Goal: Transaction & Acquisition: Purchase product/service

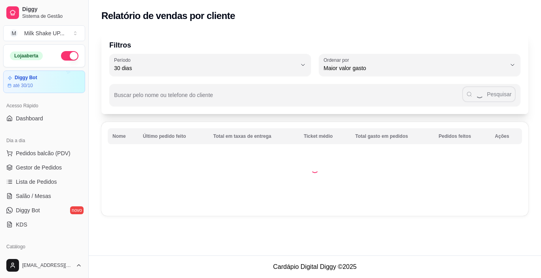
select select "30"
select select "HIGHEST_TOTAL_SPENT_WITH_ORDERS"
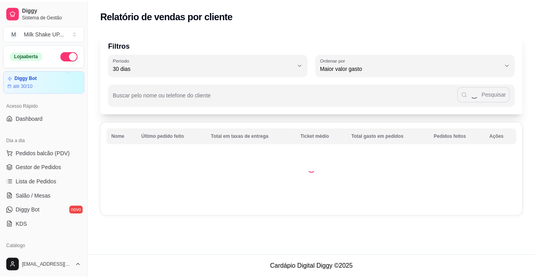
scroll to position [119, 0]
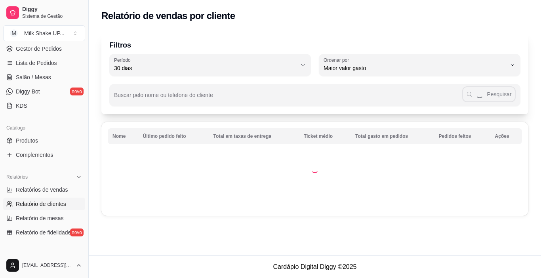
select select "ALL"
select select "0"
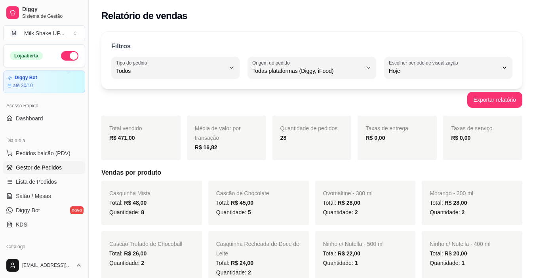
click at [58, 169] on span "Gestor de Pedidos" at bounding box center [39, 167] width 46 height 8
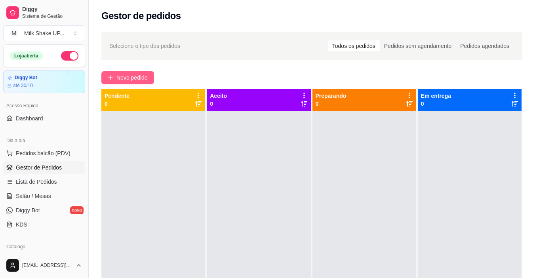
click at [149, 79] on button "Novo pedido" at bounding box center [127, 77] width 53 height 13
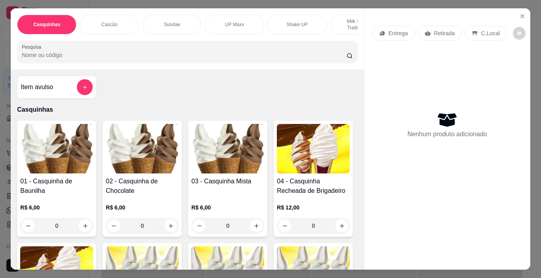
click at [59, 169] on img at bounding box center [56, 148] width 73 height 49
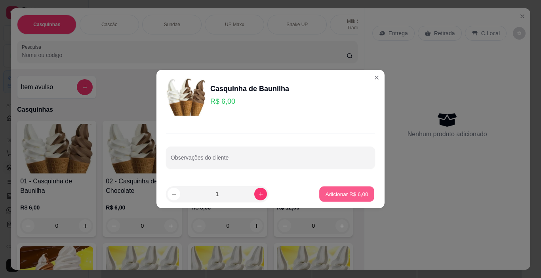
click at [345, 195] on p "Adicionar R$ 6,00" at bounding box center [346, 194] width 43 height 8
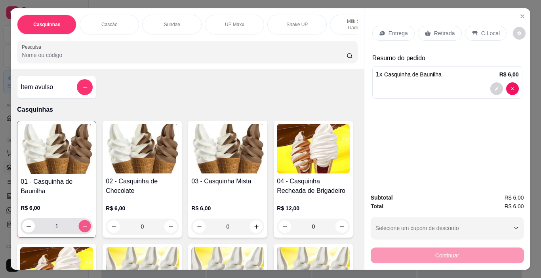
click at [82, 229] on icon "increase-product-quantity" at bounding box center [85, 226] width 6 height 6
type input "2"
click at [214, 154] on img at bounding box center [227, 148] width 73 height 49
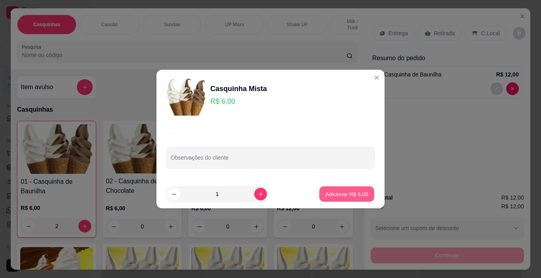
click at [346, 188] on button "Adicionar R$ 6,00" at bounding box center [346, 193] width 55 height 15
type input "1"
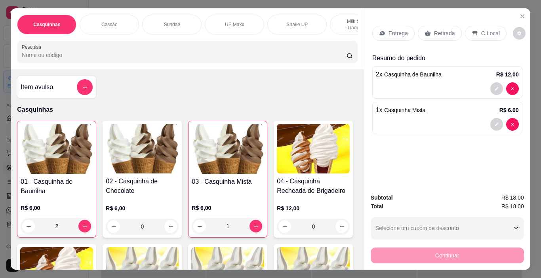
click at [479, 22] on div "Entrega Retirada C.Local" at bounding box center [447, 33] width 150 height 28
click at [486, 33] on p "C.Local" at bounding box center [490, 33] width 19 height 8
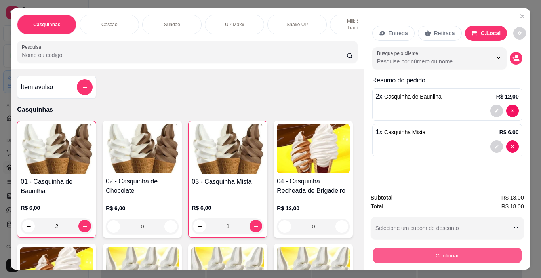
click at [498, 252] on button "Continuar" at bounding box center [446, 255] width 148 height 15
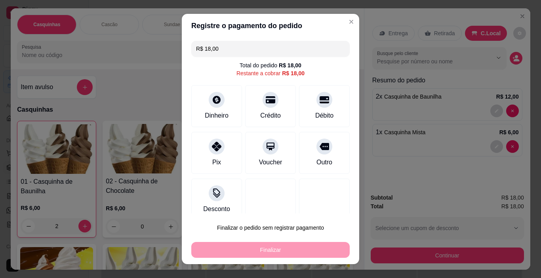
drag, startPoint x: 224, startPoint y: 46, endPoint x: 186, endPoint y: 46, distance: 38.0
click at [187, 46] on div "R$ 18,00 Total do pedido R$ 18,00 Restante a cobrar R$ 18,00 Dinheiro Crédito D…" at bounding box center [270, 126] width 177 height 176
click at [215, 110] on div "Dinheiro" at bounding box center [216, 115] width 26 height 10
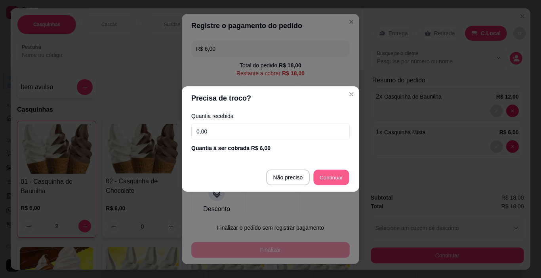
type input "R$ 12,00"
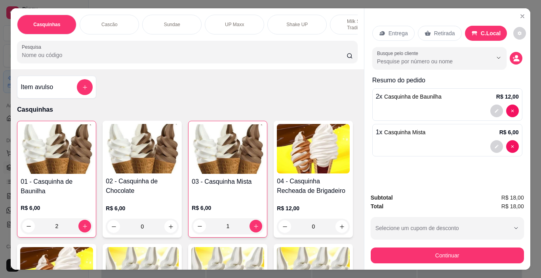
click at [61, 162] on img at bounding box center [57, 148] width 72 height 49
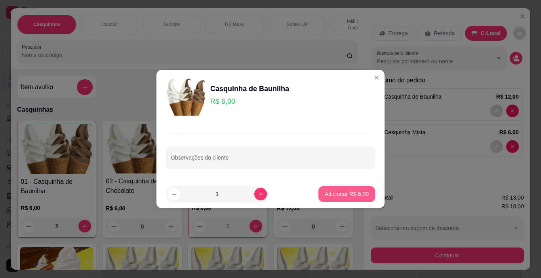
click at [338, 194] on p "Adicionar R$ 6,00" at bounding box center [347, 194] width 44 height 8
type input "3"
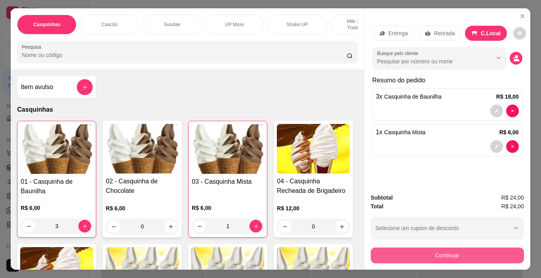
click at [488, 248] on button "Continuar" at bounding box center [446, 255] width 153 height 16
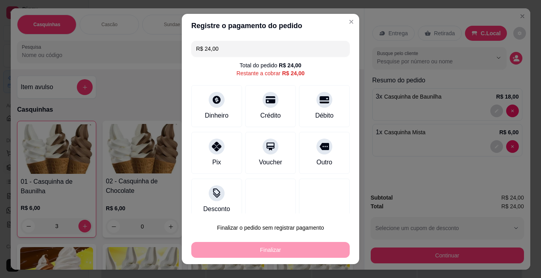
drag, startPoint x: 218, startPoint y: 46, endPoint x: 191, endPoint y: 46, distance: 26.5
click at [191, 46] on div "R$ 24,00" at bounding box center [270, 49] width 158 height 16
click at [216, 99] on icon at bounding box center [216, 97] width 9 height 9
drag, startPoint x: 198, startPoint y: 46, endPoint x: 176, endPoint y: 43, distance: 22.4
click at [176, 43] on div "Registre o pagamento do pedido R$ 18,00 Total do pedido R$ 24,00 Restante a cob…" at bounding box center [270, 139] width 541 height 278
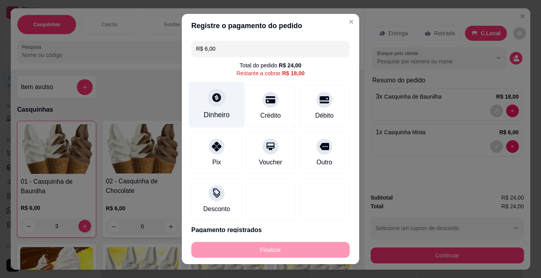
click at [212, 97] on icon at bounding box center [216, 97] width 9 height 9
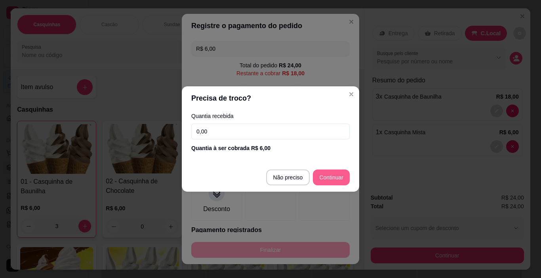
type input "R$ 12,00"
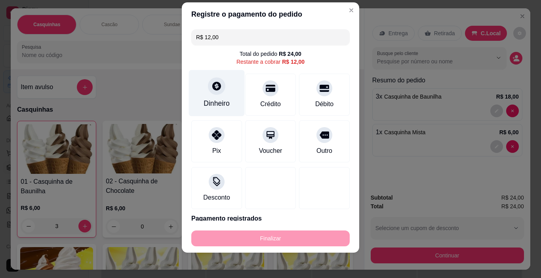
click at [198, 83] on div "Dinheiro" at bounding box center [217, 93] width 56 height 46
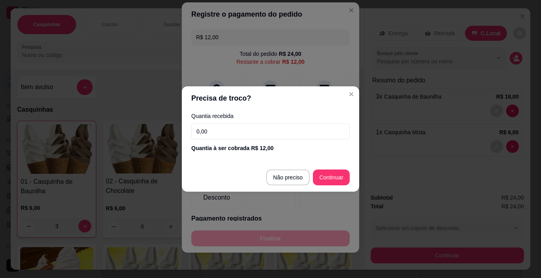
drag, startPoint x: 239, startPoint y: 128, endPoint x: 168, endPoint y: 128, distance: 70.9
click at [168, 128] on div "Precisa de troco? Quantia recebida 0,00 Quantia à ser cobrada R$ 12,00 Não prec…" at bounding box center [270, 139] width 541 height 278
type input "12,00"
type input "R$ 0,00"
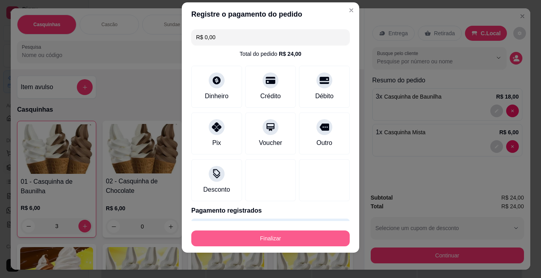
click at [305, 232] on button "Finalizar" at bounding box center [270, 238] width 158 height 16
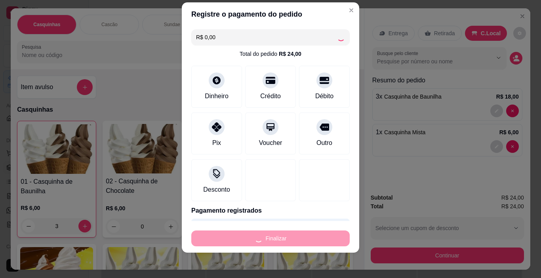
type input "0"
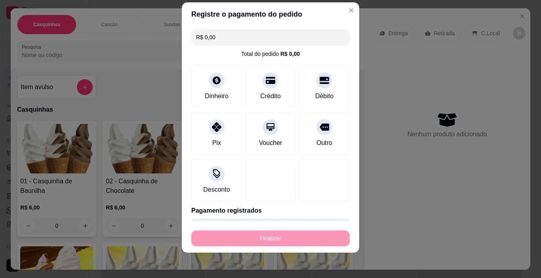
type input "-R$ 24,00"
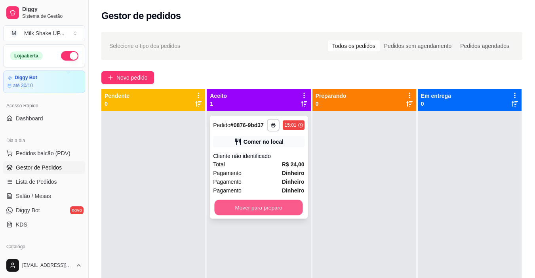
click at [287, 210] on button "Mover para preparo" at bounding box center [259, 207] width 88 height 15
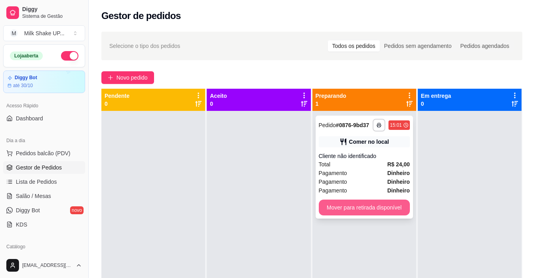
click at [390, 206] on button "Mover para retirada disponível" at bounding box center [364, 207] width 91 height 16
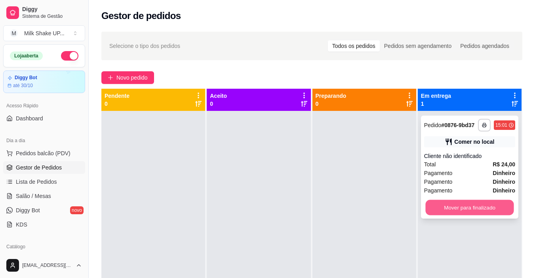
click at [425, 211] on button "Mover para finalizado" at bounding box center [469, 207] width 88 height 15
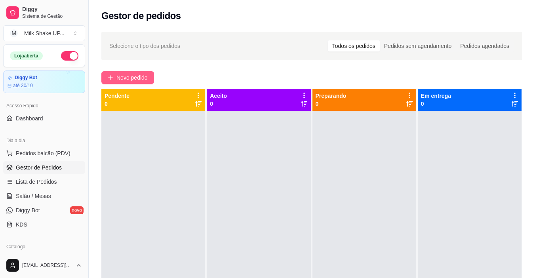
click at [119, 76] on span "Novo pedido" at bounding box center [131, 77] width 31 height 9
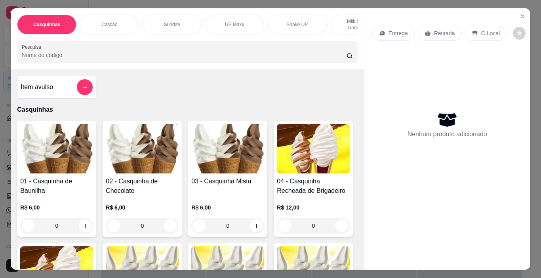
click at [228, 160] on img at bounding box center [227, 148] width 73 height 49
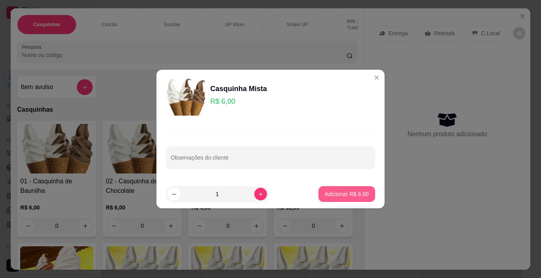
click at [349, 192] on p "Adicionar R$ 6,00" at bounding box center [347, 194] width 44 height 8
type input "1"
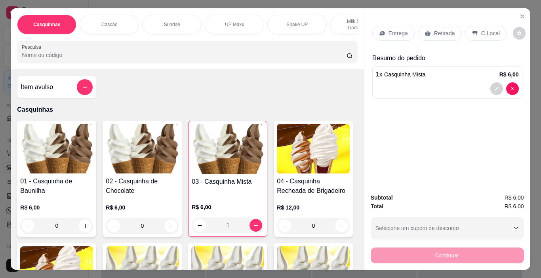
click at [481, 34] on p "C.Local" at bounding box center [490, 33] width 19 height 8
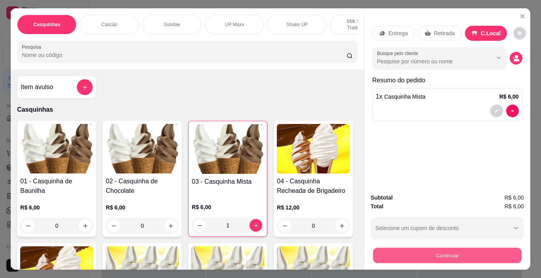
click at [461, 253] on button "Continuar" at bounding box center [446, 255] width 148 height 15
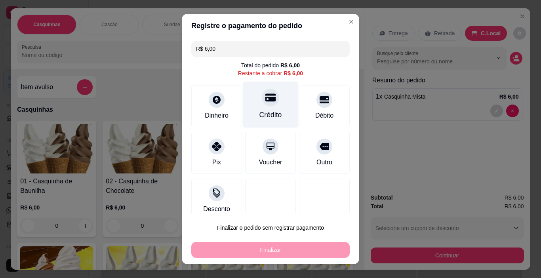
click at [267, 105] on div "Crédito" at bounding box center [271, 105] width 56 height 46
type input "R$ 0,00"
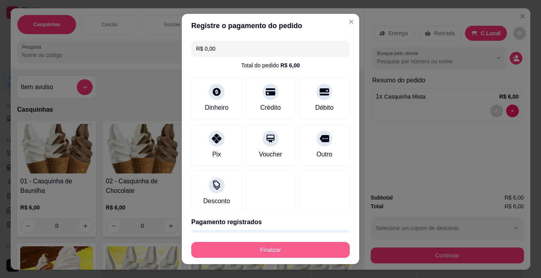
click at [295, 250] on button "Finalizar" at bounding box center [270, 250] width 158 height 16
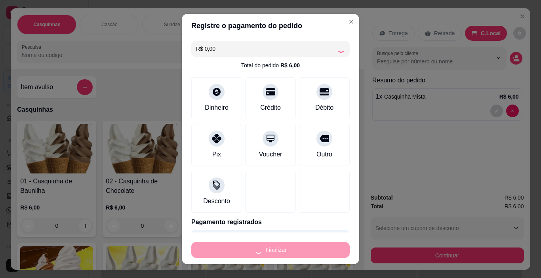
type input "0"
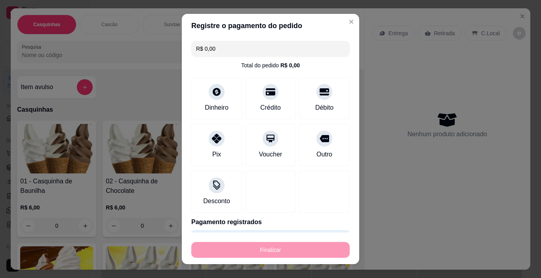
type input "-R$ 6,00"
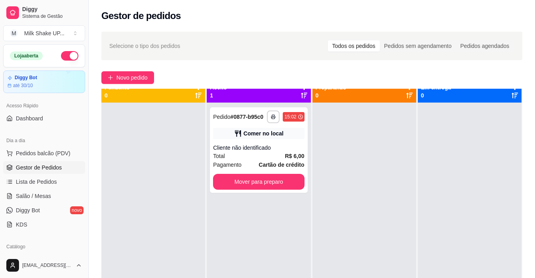
scroll to position [22, 0]
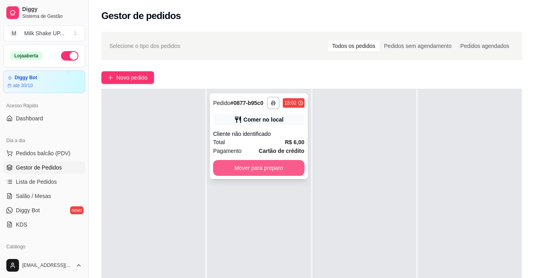
click at [279, 164] on button "Mover para preparo" at bounding box center [258, 168] width 91 height 16
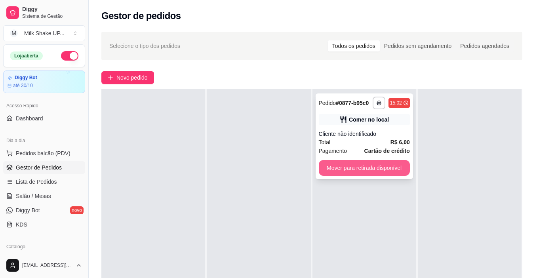
click at [382, 167] on button "Mover para retirada disponível" at bounding box center [364, 168] width 91 height 16
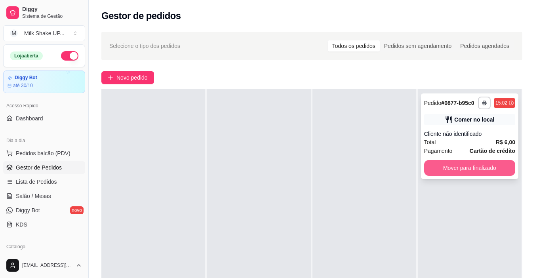
click at [464, 173] on button "Mover para finalizado" at bounding box center [469, 168] width 91 height 16
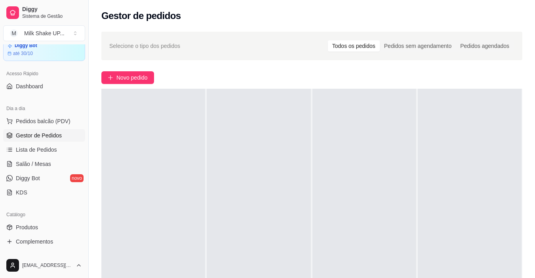
scroll to position [158, 0]
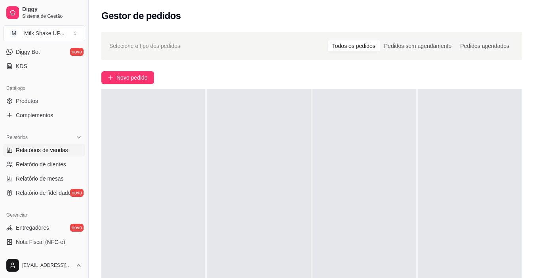
click at [47, 152] on span "Relatórios de vendas" at bounding box center [42, 150] width 52 height 8
select select "ALL"
select select "0"
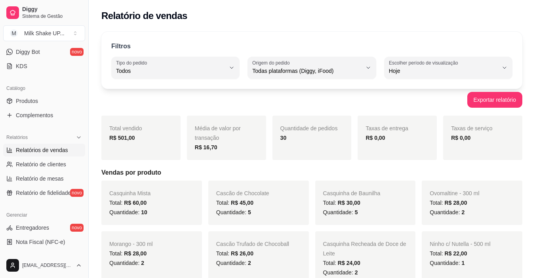
click at [56, 148] on span "Relatórios de vendas" at bounding box center [42, 150] width 52 height 8
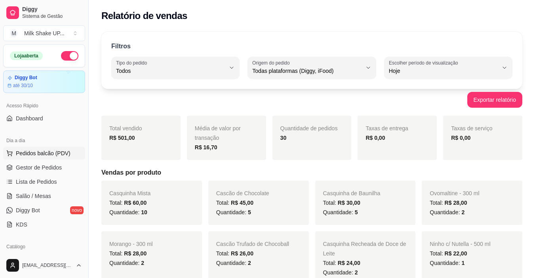
click at [40, 151] on span "Pedidos balcão (PDV)" at bounding box center [43, 153] width 55 height 8
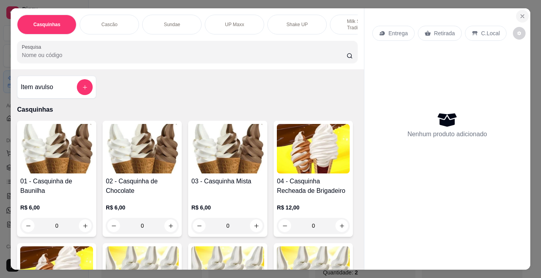
click at [520, 15] on icon "Close" at bounding box center [521, 16] width 3 height 3
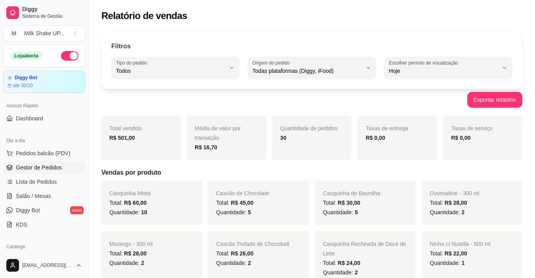
click at [46, 165] on span "Gestor de Pedidos" at bounding box center [39, 167] width 46 height 8
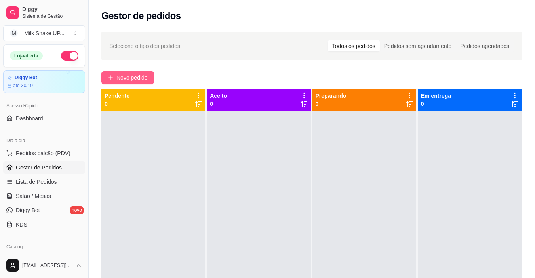
click at [144, 78] on span "Novo pedido" at bounding box center [131, 77] width 31 height 9
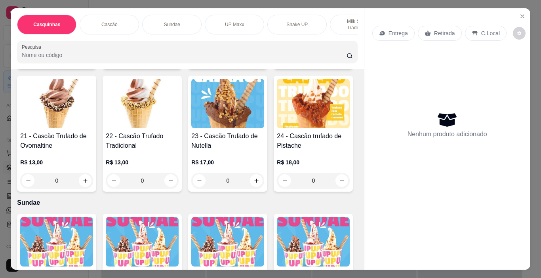
scroll to position [673, 0]
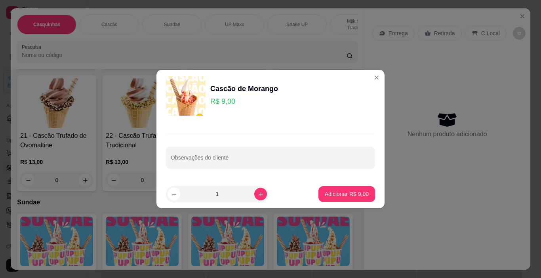
click at [354, 187] on button "Adicionar R$ 9,00" at bounding box center [346, 194] width 57 height 16
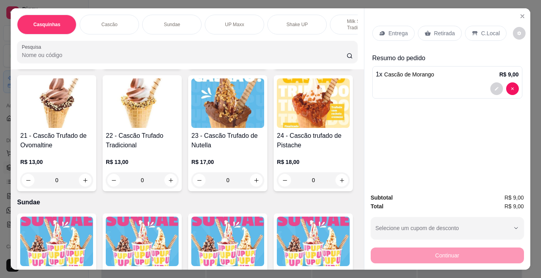
type input "1"
click at [473, 26] on div "C.Local" at bounding box center [486, 33] width 42 height 15
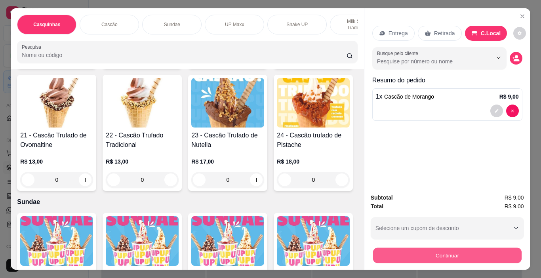
click at [475, 249] on button "Continuar" at bounding box center [446, 255] width 148 height 15
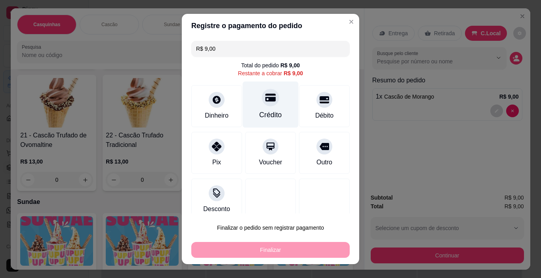
click at [271, 101] on div "Crédito" at bounding box center [271, 105] width 56 height 46
type input "R$ 0,00"
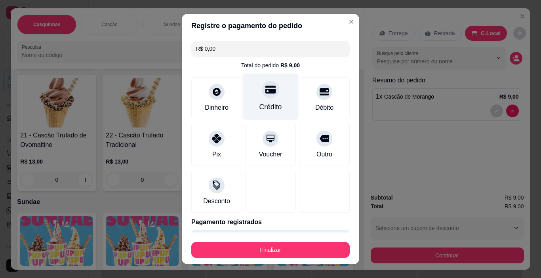
click at [265, 94] on icon at bounding box center [270, 89] width 10 height 10
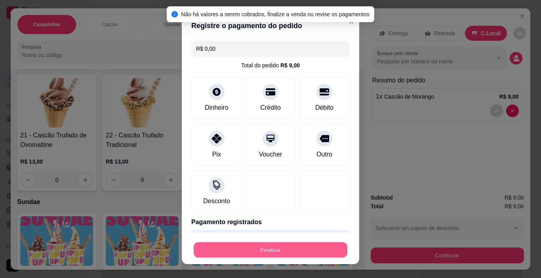
click at [309, 245] on button "Finalizar" at bounding box center [271, 249] width 154 height 15
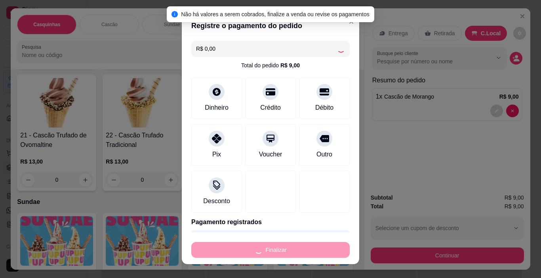
type input "0"
type input "-R$ 9,00"
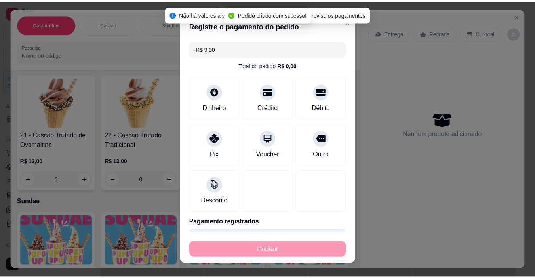
scroll to position [673, 0]
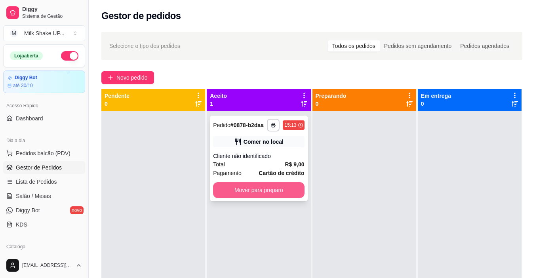
click at [281, 194] on button "Mover para preparo" at bounding box center [258, 190] width 91 height 16
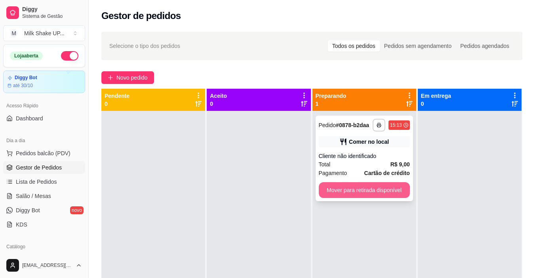
click at [383, 188] on button "Mover para retirada disponível" at bounding box center [364, 190] width 91 height 16
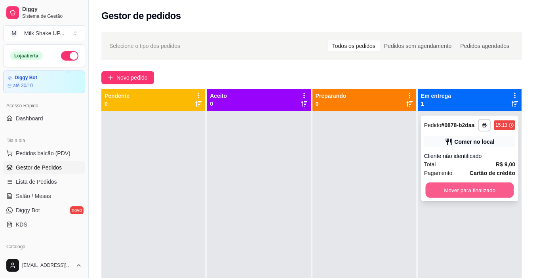
click at [462, 190] on button "Mover para finalizado" at bounding box center [469, 189] width 88 height 15
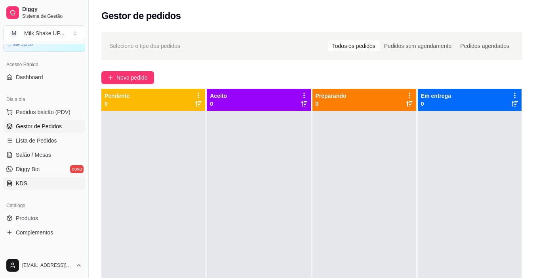
scroll to position [79, 0]
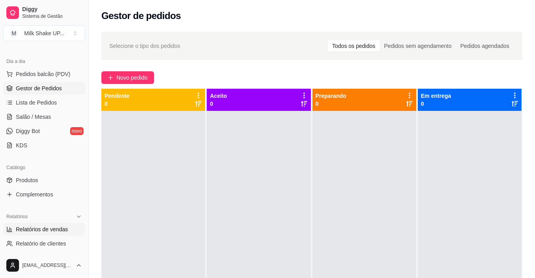
click at [47, 230] on span "Relatórios de vendas" at bounding box center [42, 229] width 52 height 8
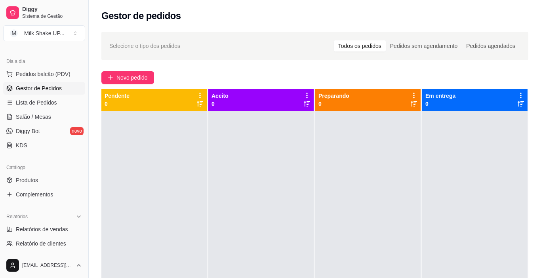
select select "ALL"
select select "0"
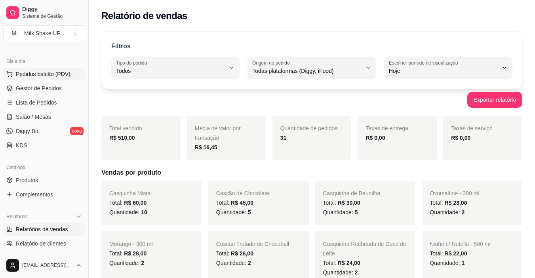
click at [51, 75] on span "Pedidos balcão (PDV)" at bounding box center [43, 74] width 55 height 8
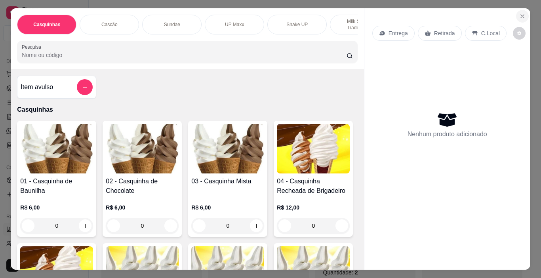
click at [519, 15] on icon "Close" at bounding box center [522, 16] width 6 height 6
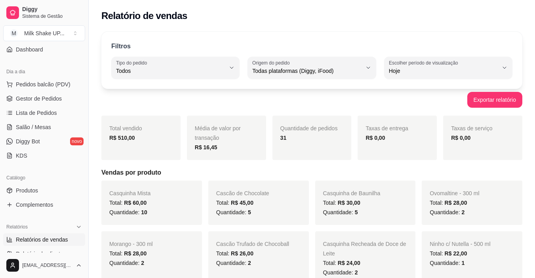
scroll to position [40, 0]
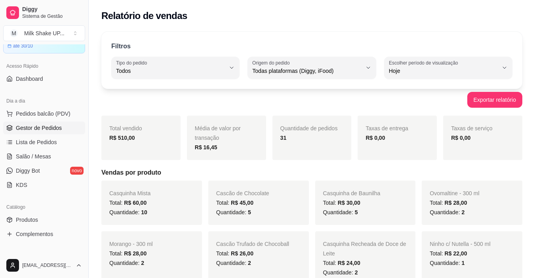
click at [54, 125] on span "Gestor de Pedidos" at bounding box center [39, 128] width 46 height 8
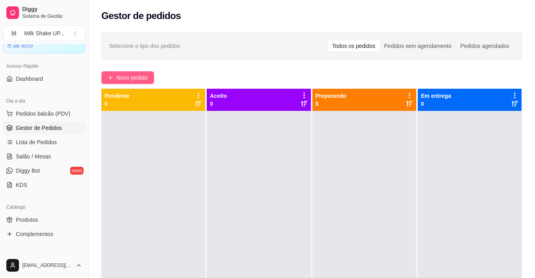
click at [125, 78] on span "Novo pedido" at bounding box center [131, 77] width 31 height 9
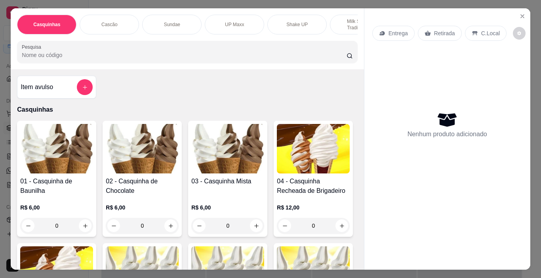
click at [140, 153] on img at bounding box center [142, 148] width 73 height 49
click at [220, 160] on img at bounding box center [227, 148] width 73 height 49
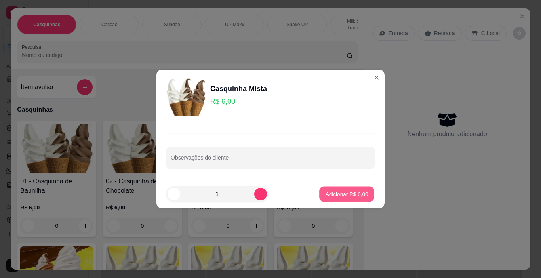
click at [330, 193] on p "Adicionar R$ 6,00" at bounding box center [346, 194] width 43 height 8
type input "1"
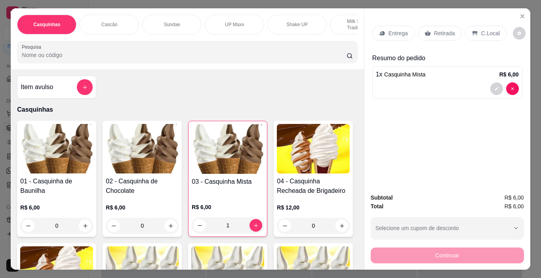
click at [481, 31] on p "C.Local" at bounding box center [490, 33] width 19 height 8
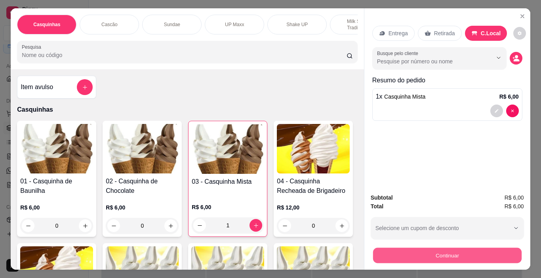
click at [502, 248] on button "Continuar" at bounding box center [446, 255] width 148 height 15
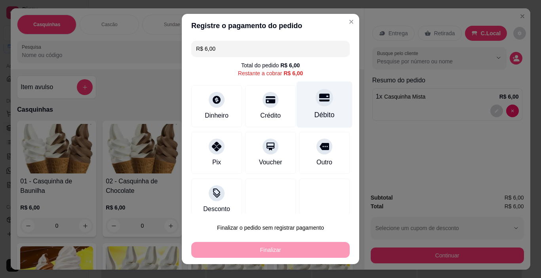
click at [319, 97] on icon at bounding box center [324, 98] width 10 height 8
type input "R$ 0,00"
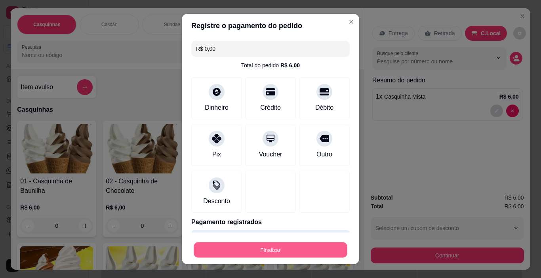
click at [313, 255] on button "Finalizar" at bounding box center [271, 249] width 154 height 15
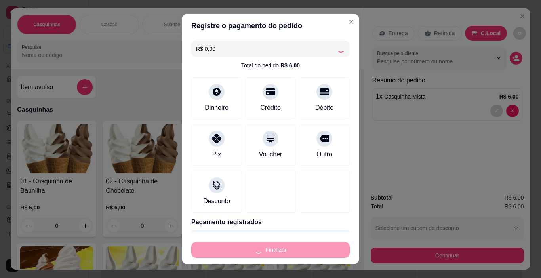
type input "0"
type input "-R$ 6,00"
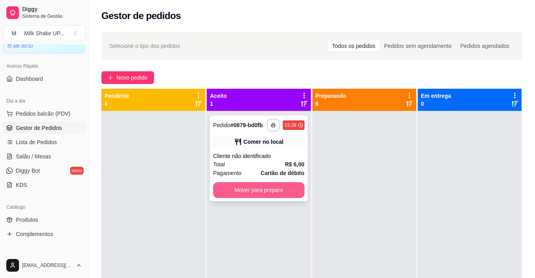
click at [272, 185] on button "Mover para preparo" at bounding box center [258, 190] width 91 height 16
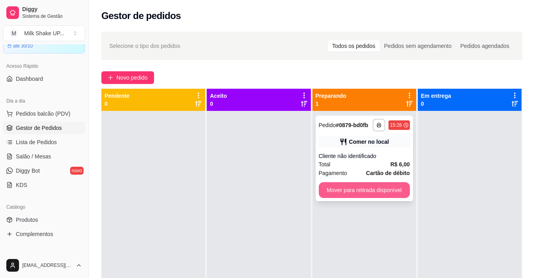
click at [369, 193] on button "Mover para retirada disponível" at bounding box center [364, 190] width 91 height 16
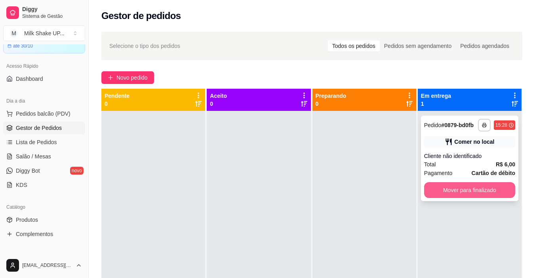
click at [462, 192] on button "Mover para finalizado" at bounding box center [469, 190] width 91 height 16
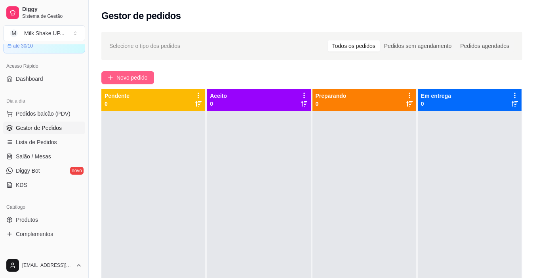
click at [127, 78] on span "Novo pedido" at bounding box center [131, 77] width 31 height 9
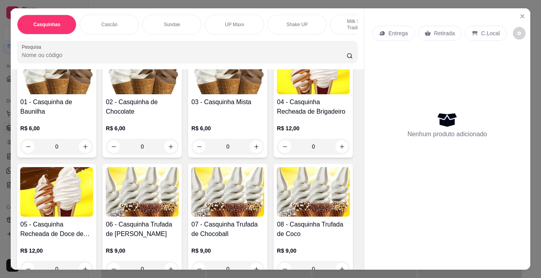
click at [177, 21] on p "Sundae" at bounding box center [172, 24] width 16 height 6
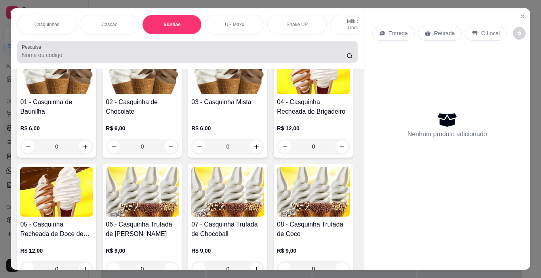
scroll to position [20, 0]
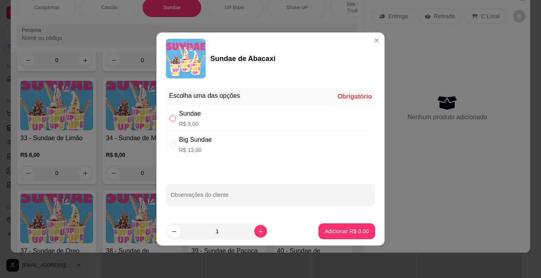
click at [172, 120] on input "" at bounding box center [172, 118] width 6 height 6
radio input "true"
click at [356, 233] on p "Adicionar R$ 9,00" at bounding box center [347, 231] width 44 height 8
type input "1"
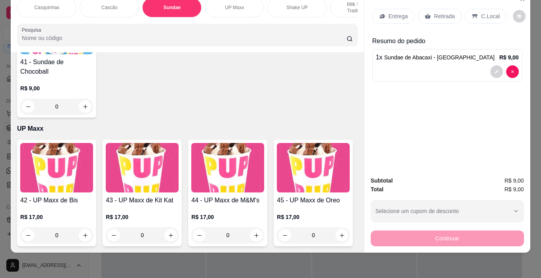
scroll to position [1353, 0]
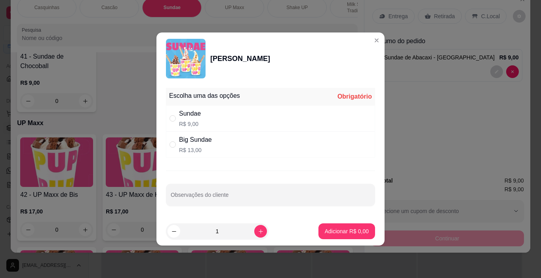
click at [173, 123] on div "Sundae R$ 9,00" at bounding box center [270, 118] width 209 height 26
radio input "true"
click at [346, 227] on button "Adicionar R$ 9,00" at bounding box center [346, 231] width 57 height 16
type input "1"
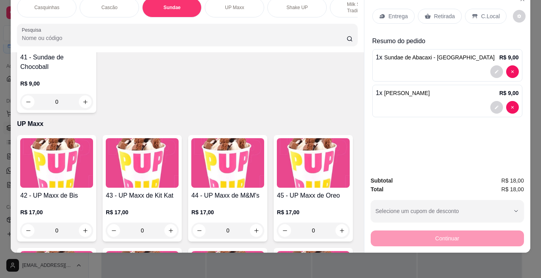
click at [481, 12] on p "C.Local" at bounding box center [490, 16] width 19 height 8
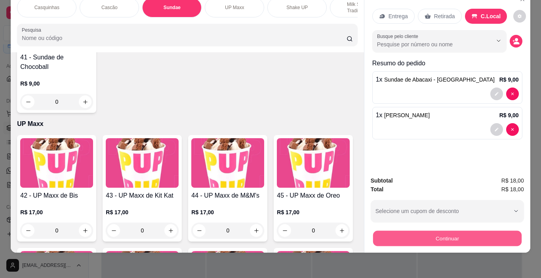
click at [496, 236] on button "Continuar" at bounding box center [446, 238] width 148 height 15
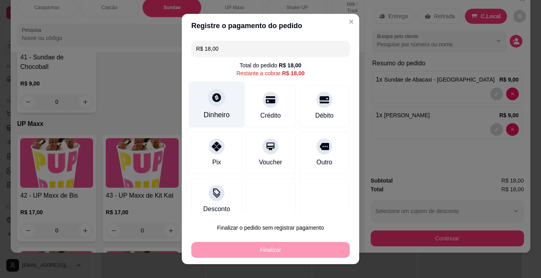
click at [212, 95] on icon at bounding box center [216, 97] width 9 height 9
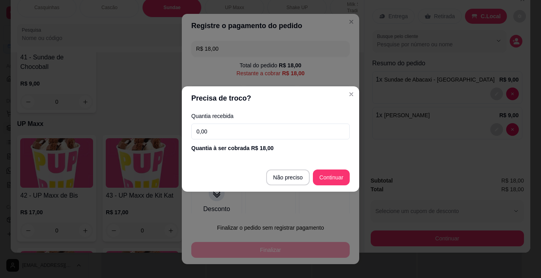
drag, startPoint x: 222, startPoint y: 131, endPoint x: 204, endPoint y: 131, distance: 17.4
click at [209, 131] on input "0,00" at bounding box center [270, 131] width 158 height 16
type input "9,00"
type input "R$ 0,00"
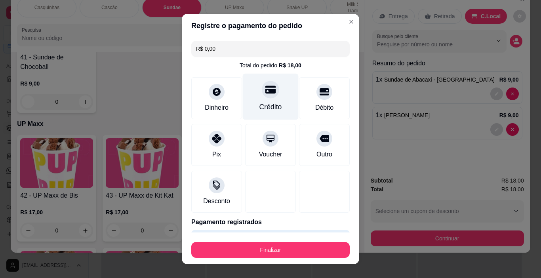
click at [265, 88] on icon at bounding box center [270, 89] width 10 height 10
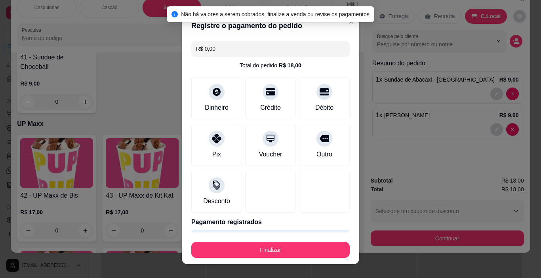
click at [177, 48] on div "Registre o pagamento do pedido R$ 0,00 Total do pedido R$ 18,00 Dinheiro Crédit…" at bounding box center [270, 139] width 541 height 278
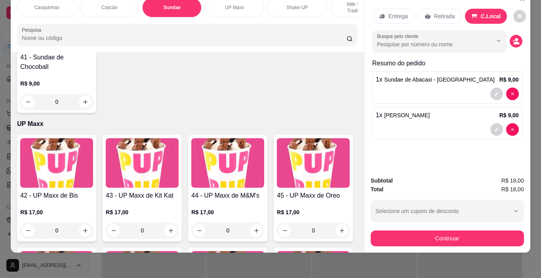
click at [461, 236] on button "Continuar" at bounding box center [446, 238] width 153 height 16
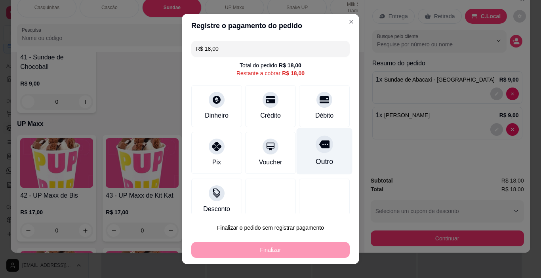
scroll to position [10, 0]
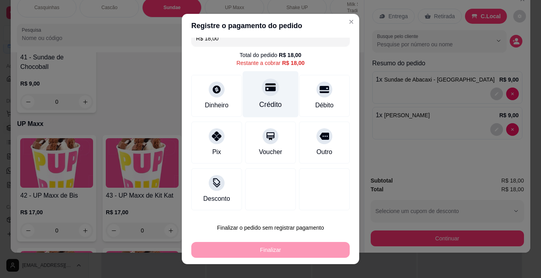
click at [263, 95] on div at bounding box center [270, 87] width 17 height 17
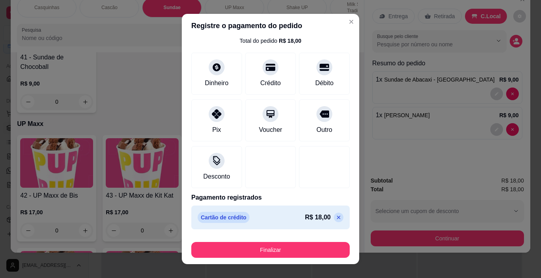
click at [337, 217] on icon at bounding box center [339, 218] width 4 height 4
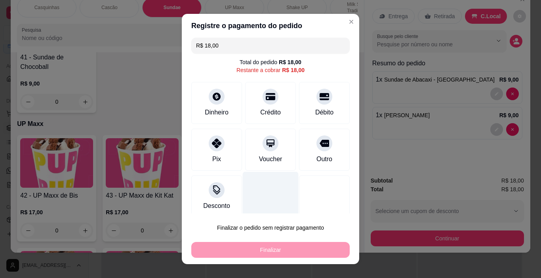
scroll to position [0, 0]
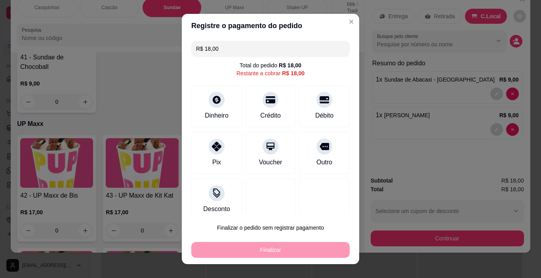
drag, startPoint x: 168, startPoint y: 55, endPoint x: 158, endPoint y: 57, distance: 10.0
click at [158, 57] on div "Registre o pagamento do pedido R$ 18,00 Total do pedido R$ 18,00 Restante a cob…" at bounding box center [270, 139] width 541 height 278
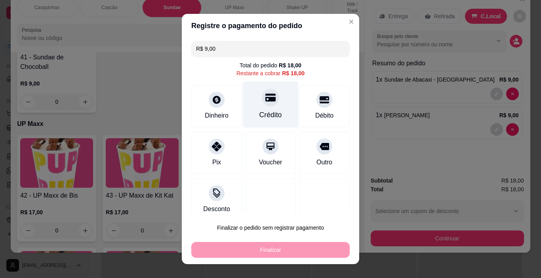
click at [270, 100] on div "Crédito" at bounding box center [271, 105] width 56 height 46
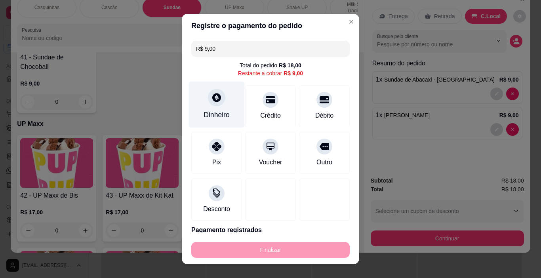
click at [213, 100] on icon at bounding box center [216, 97] width 9 height 9
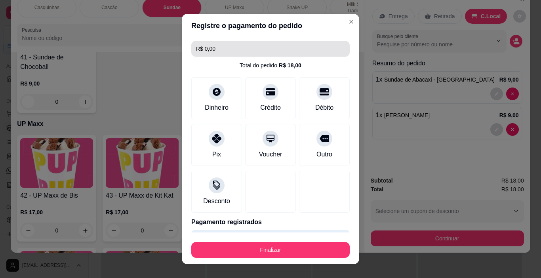
click at [175, 51] on div "Registre o pagamento do pedido R$ 0,00 Total do pedido R$ 18,00 Dinheiro Crédit…" at bounding box center [270, 139] width 541 height 278
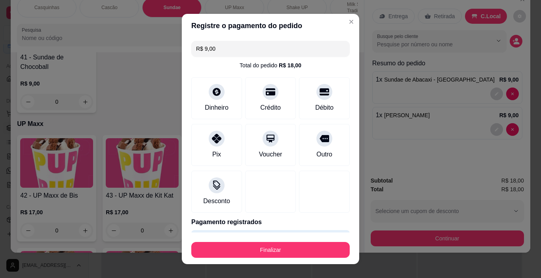
type input "R$ 9,00"
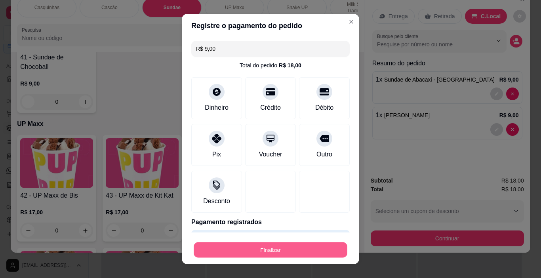
click at [302, 251] on button "Finalizar" at bounding box center [271, 249] width 154 height 15
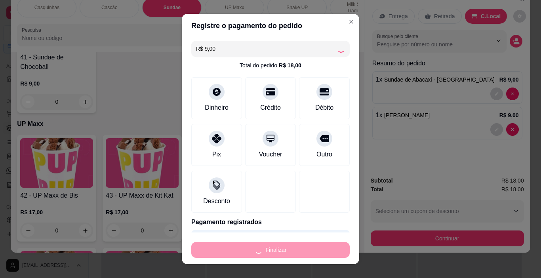
type input "0"
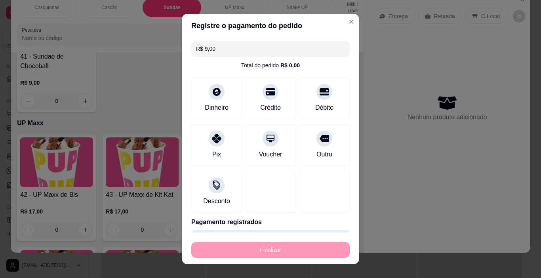
type input "-R$ 18,00"
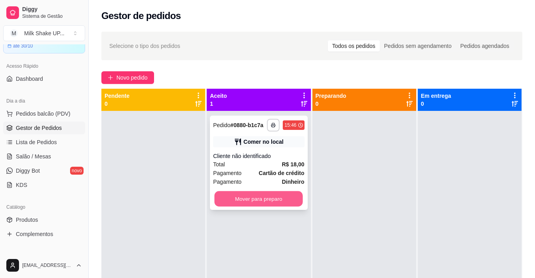
click at [279, 198] on button "Mover para preparo" at bounding box center [259, 198] width 88 height 15
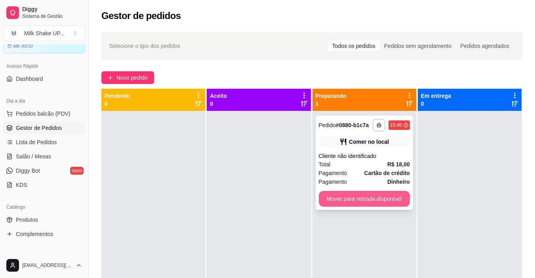
click at [367, 198] on button "Mover para retirada disponível" at bounding box center [364, 199] width 91 height 16
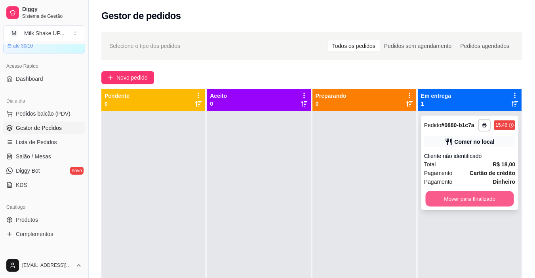
click at [454, 198] on button "Mover para finalizado" at bounding box center [469, 198] width 88 height 15
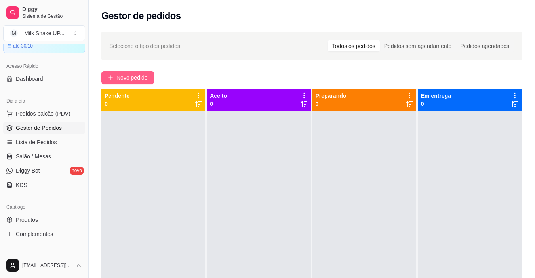
click at [135, 77] on span "Novo pedido" at bounding box center [131, 77] width 31 height 9
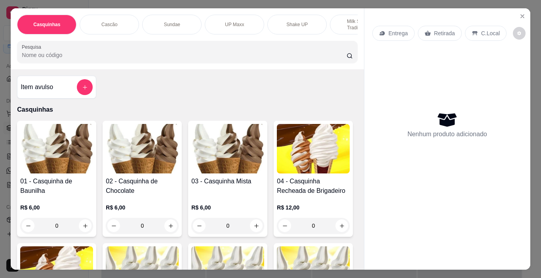
click at [232, 162] on img at bounding box center [227, 148] width 73 height 49
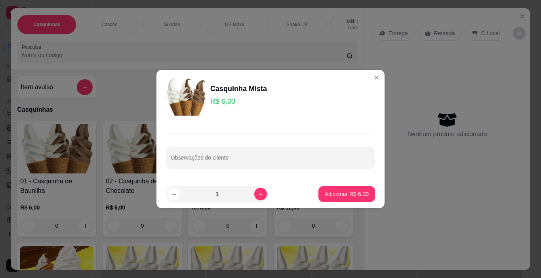
click at [344, 193] on p "Adicionar R$ 6,00" at bounding box center [347, 194] width 44 height 8
type input "1"
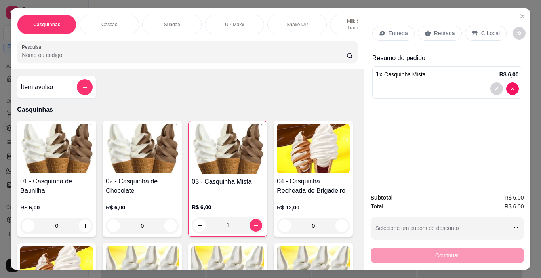
click at [485, 29] on p "C.Local" at bounding box center [490, 33] width 19 height 8
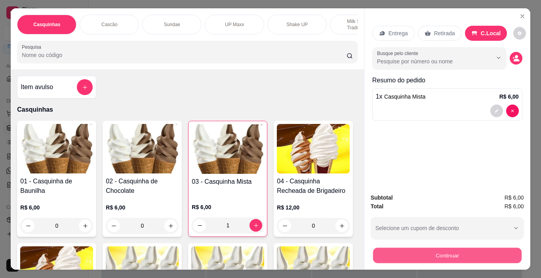
click at [484, 257] on button "Continuar" at bounding box center [446, 255] width 148 height 15
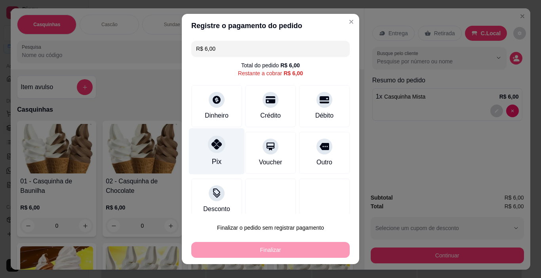
click at [211, 146] on icon at bounding box center [216, 144] width 10 height 10
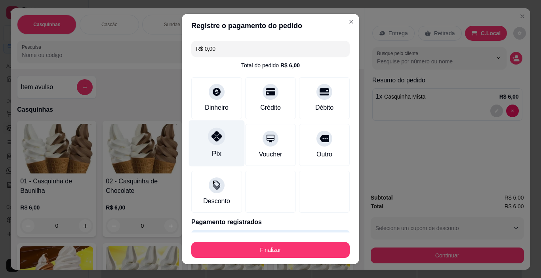
type input "R$ 0,00"
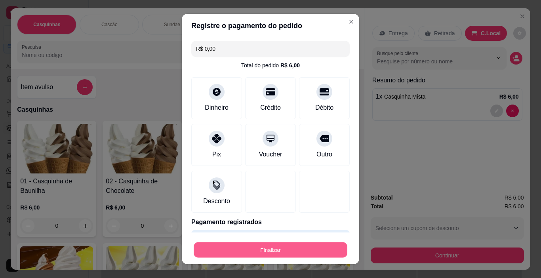
click at [288, 252] on button "Finalizar" at bounding box center [271, 249] width 154 height 15
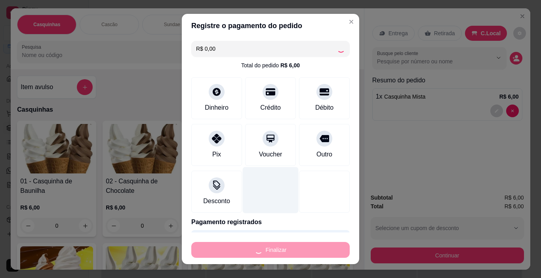
type input "0"
type input "-R$ 6,00"
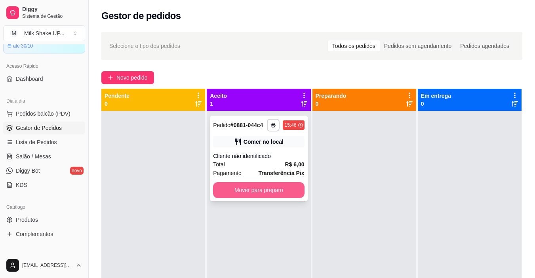
click at [268, 193] on button "Mover para preparo" at bounding box center [258, 190] width 91 height 16
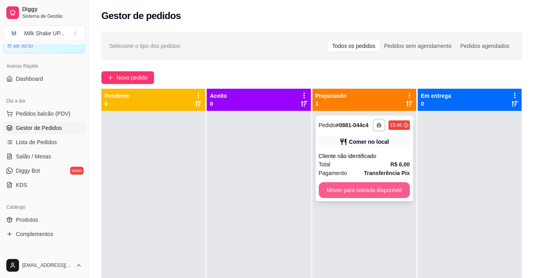
click at [339, 190] on button "Mover para retirada disponível" at bounding box center [364, 190] width 91 height 16
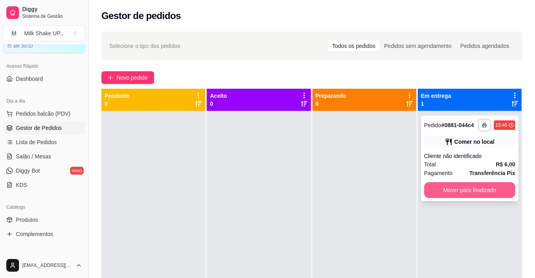
click at [425, 188] on button "Mover para finalizado" at bounding box center [469, 190] width 91 height 16
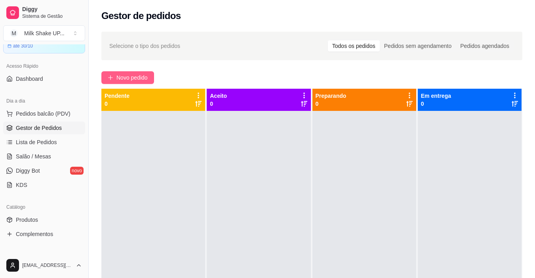
click at [128, 76] on span "Novo pedido" at bounding box center [131, 77] width 31 height 9
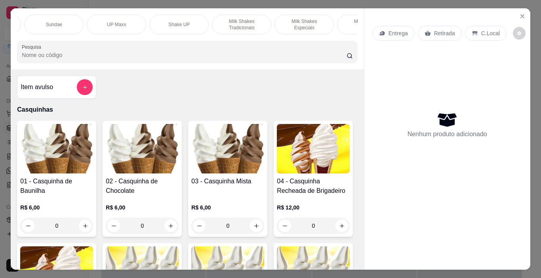
scroll to position [0, 144]
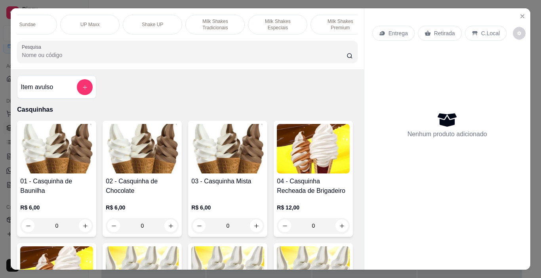
click at [339, 26] on div "Milk Shakes Premium" at bounding box center [339, 25] width 59 height 20
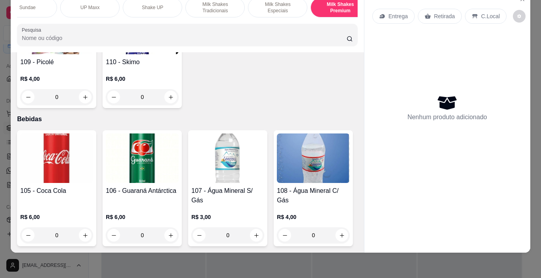
scroll to position [4076, 0]
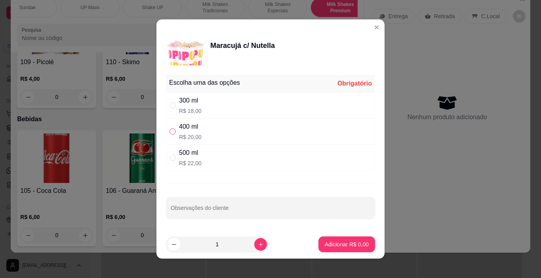
click at [169, 133] on input "" at bounding box center [172, 131] width 6 height 6
radio input "true"
click at [349, 241] on p "Adicionar R$ 20,00" at bounding box center [345, 244] width 46 height 8
type input "1"
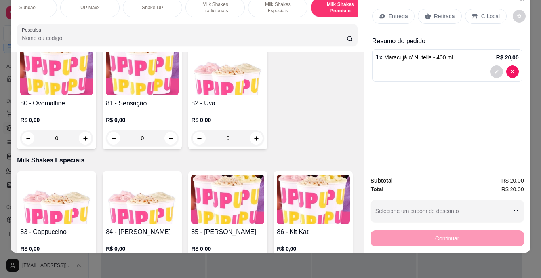
scroll to position [2572, 0]
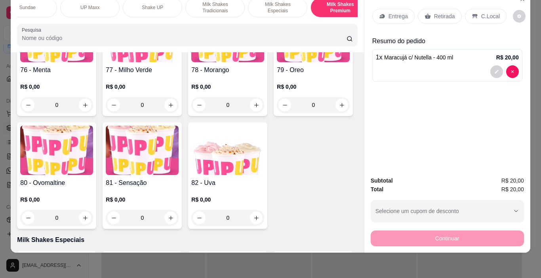
click at [25, 5] on div "Sundae" at bounding box center [27, 8] width 59 height 20
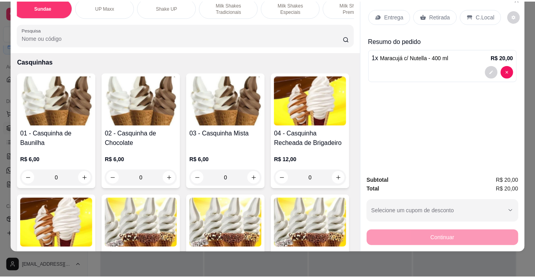
scroll to position [0, 0]
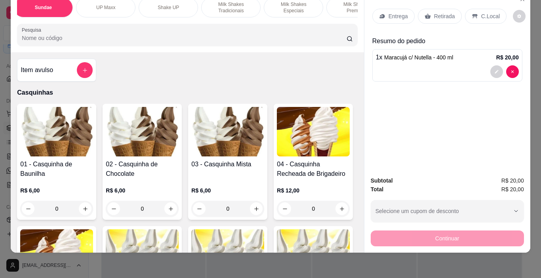
click at [246, 135] on img at bounding box center [227, 131] width 73 height 49
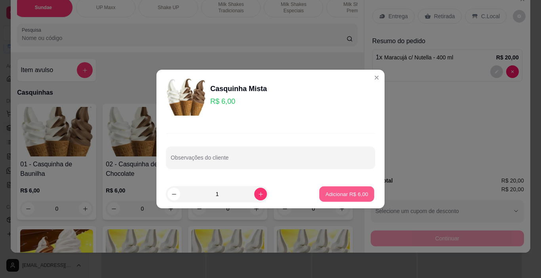
click at [349, 194] on p "Adicionar R$ 6,00" at bounding box center [346, 194] width 43 height 8
type input "1"
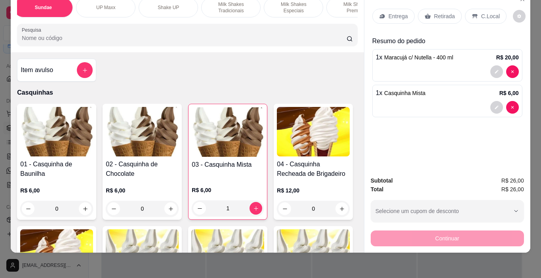
click at [488, 12] on p "C.Local" at bounding box center [490, 16] width 19 height 8
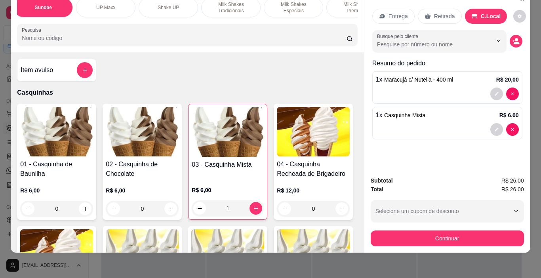
click at [484, 230] on button "Continuar" at bounding box center [446, 238] width 153 height 16
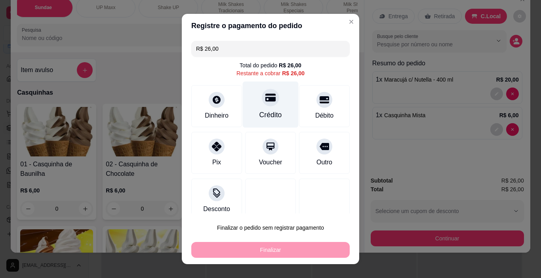
click at [265, 97] on icon at bounding box center [270, 98] width 10 height 8
type input "R$ 0,00"
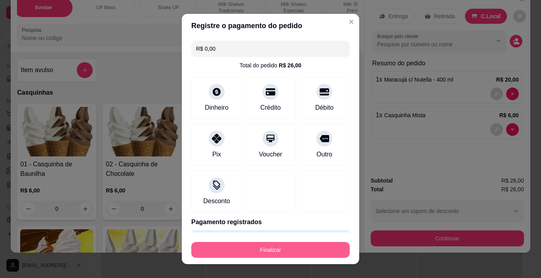
click at [303, 245] on button "Finalizar" at bounding box center [270, 250] width 158 height 16
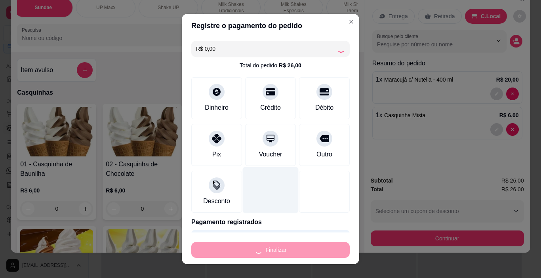
type input "0"
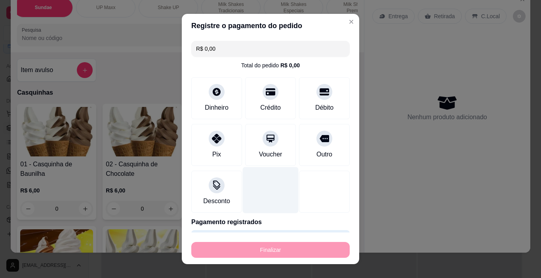
type input "-R$ 26,00"
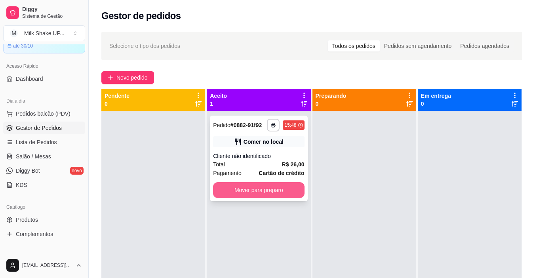
click at [281, 191] on button "Mover para preparo" at bounding box center [258, 190] width 91 height 16
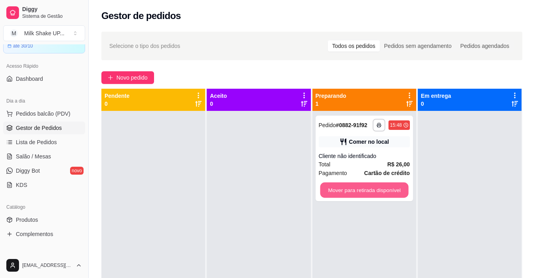
click at [389, 193] on button "Mover para retirada disponível" at bounding box center [364, 189] width 88 height 15
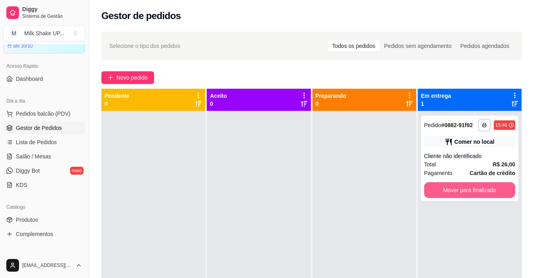
click at [458, 192] on button "Mover para finalizado" at bounding box center [469, 190] width 91 height 16
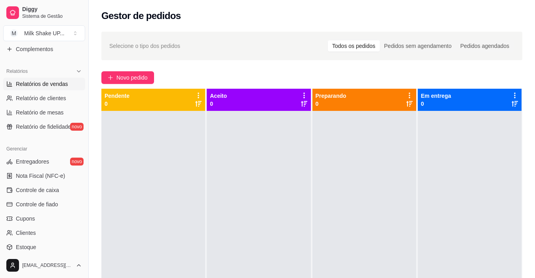
scroll to position [213, 0]
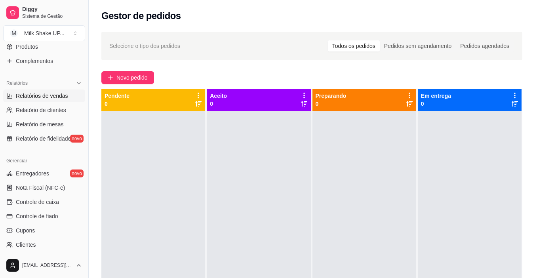
click at [34, 96] on span "Relatórios de vendas" at bounding box center [42, 96] width 52 height 8
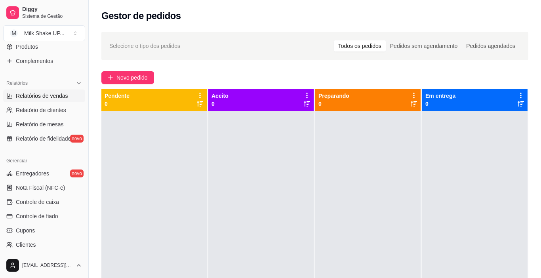
select select "ALL"
select select "0"
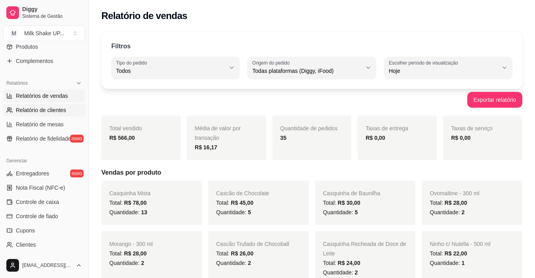
click at [44, 110] on span "Relatório de clientes" at bounding box center [41, 110] width 50 height 8
select select "30"
select select "HIGHEST_TOTAL_SPENT_WITH_ORDERS"
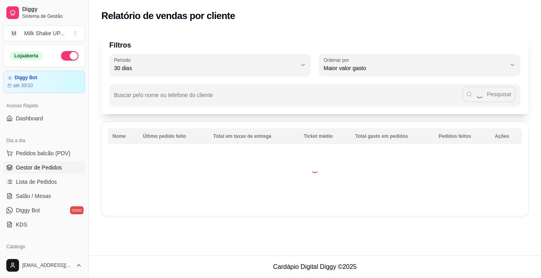
click at [38, 165] on span "Gestor de Pedidos" at bounding box center [39, 167] width 46 height 8
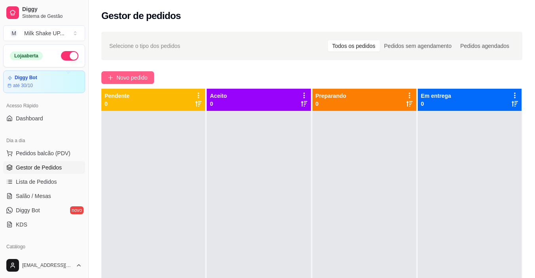
click at [125, 74] on span "Novo pedido" at bounding box center [131, 77] width 31 height 9
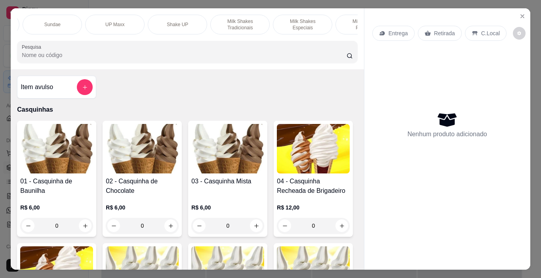
scroll to position [0, 51]
click at [113, 18] on div "Sundae" at bounding box center [120, 25] width 59 height 20
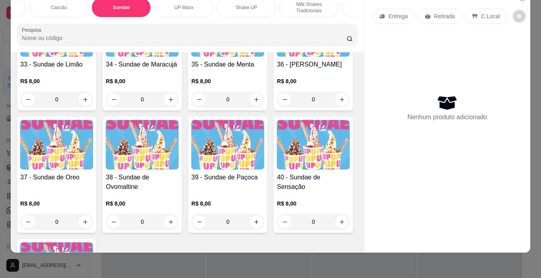
scroll to position [1155, 0]
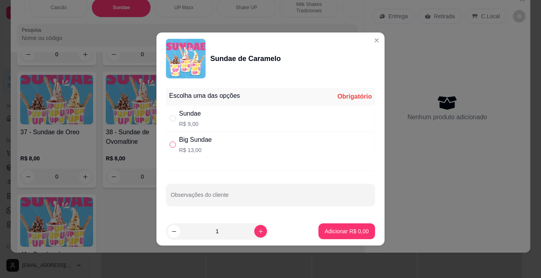
click at [170, 142] on input "" at bounding box center [172, 144] width 6 height 6
radio input "true"
click at [348, 234] on p "Adicionar R$ 13,00" at bounding box center [344, 231] width 47 height 8
type input "1"
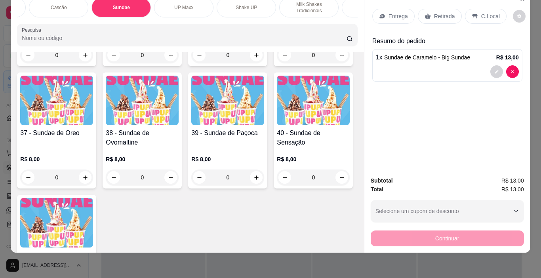
click at [485, 13] on p "C.Local" at bounding box center [490, 16] width 19 height 8
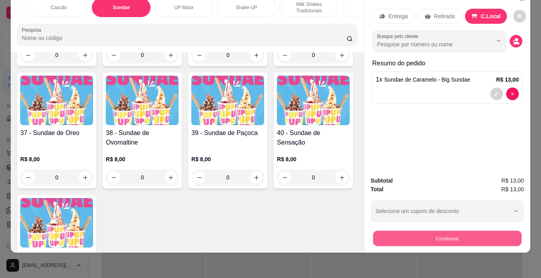
click at [479, 236] on button "Continuar" at bounding box center [446, 238] width 148 height 15
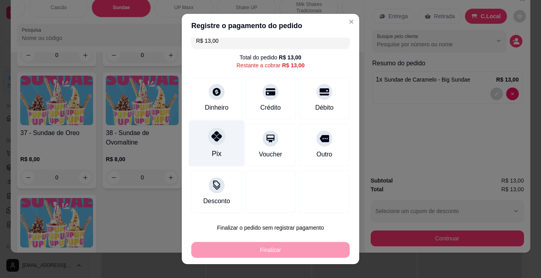
scroll to position [10, 0]
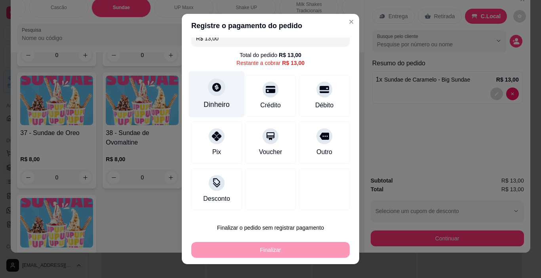
click at [217, 85] on icon at bounding box center [216, 87] width 10 height 10
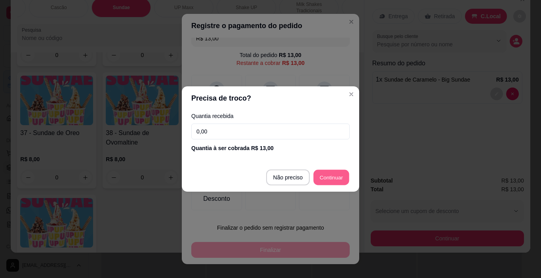
type input "R$ 0,00"
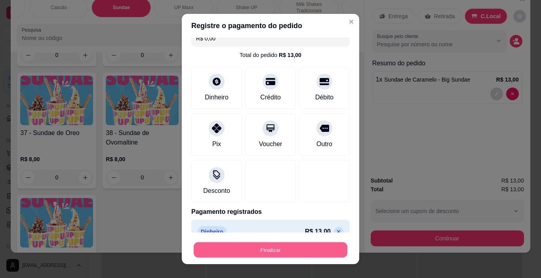
click at [300, 254] on button "Finalizar" at bounding box center [271, 249] width 154 height 15
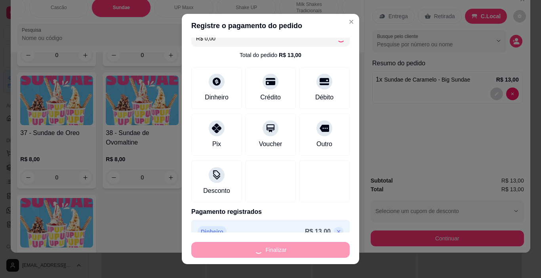
type input "0"
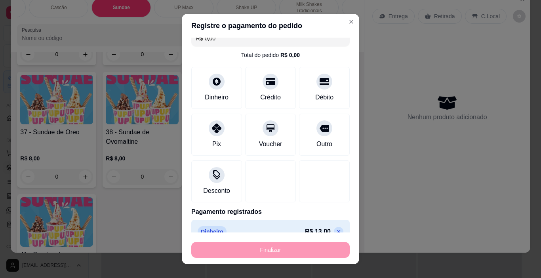
type input "-R$ 13,00"
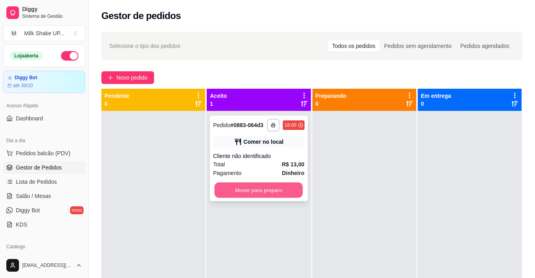
click at [278, 190] on button "Mover para preparo" at bounding box center [259, 189] width 88 height 15
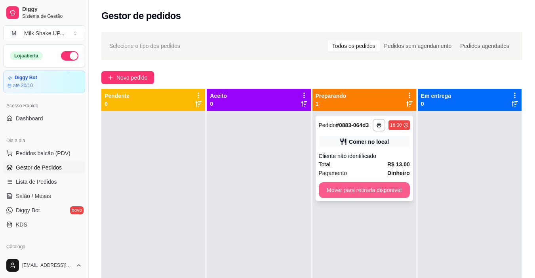
click at [381, 191] on button "Mover para retirada disponível" at bounding box center [364, 190] width 91 height 16
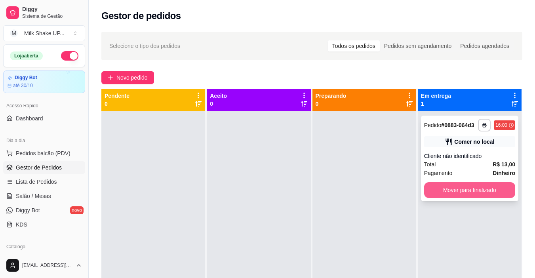
click at [439, 188] on button "Mover para finalizado" at bounding box center [469, 190] width 91 height 16
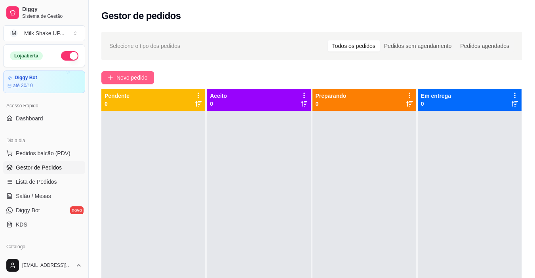
click at [124, 78] on span "Novo pedido" at bounding box center [131, 77] width 31 height 9
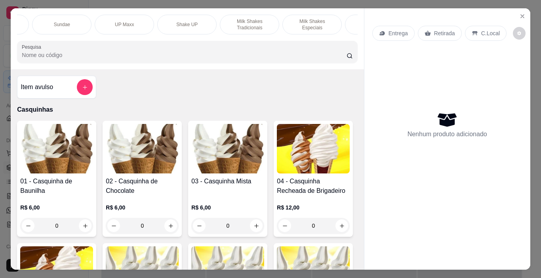
scroll to position [0, 129]
click at [282, 19] on p "Milk Shakes Especiais" at bounding box center [293, 24] width 46 height 13
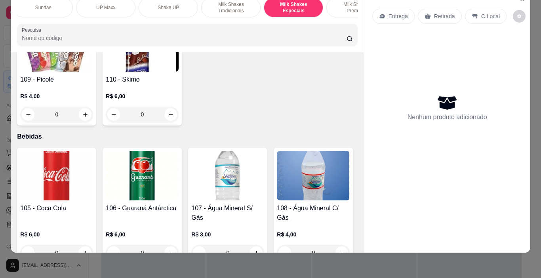
scroll to position [3682, 0]
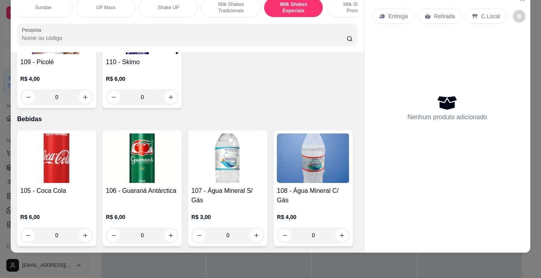
click at [340, 8] on div "Milk Shakes Premium" at bounding box center [355, 8] width 59 height 20
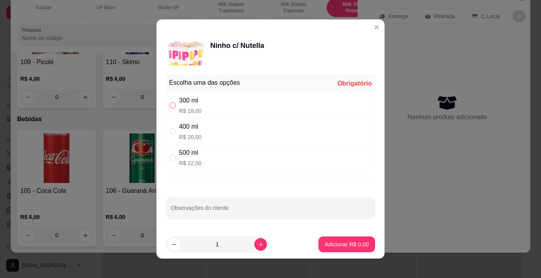
click at [169, 106] on input "" at bounding box center [172, 105] width 6 height 6
radio input "true"
click at [336, 241] on p "Adicionar R$ 18,00" at bounding box center [344, 244] width 47 height 8
type input "1"
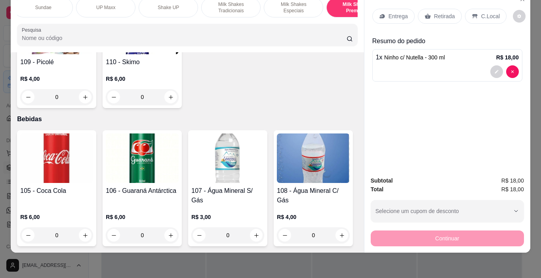
click at [168, 4] on p "Shake UP" at bounding box center [168, 7] width 21 height 6
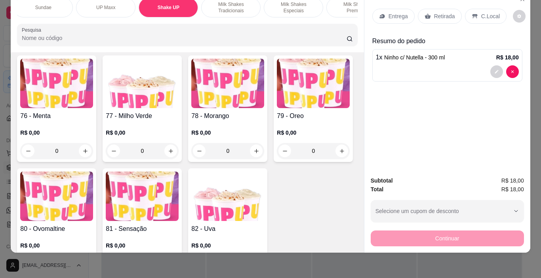
scroll to position [2539, 0]
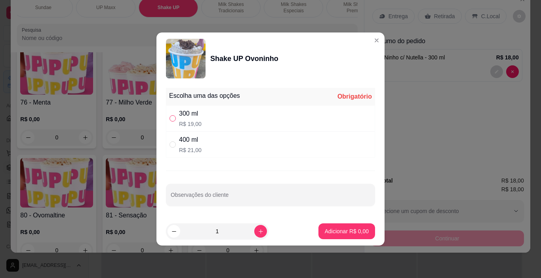
click at [175, 120] on input "" at bounding box center [172, 118] width 6 height 6
radio input "true"
click at [352, 234] on p "Adicionar R$ 19,00" at bounding box center [344, 231] width 47 height 8
type input "1"
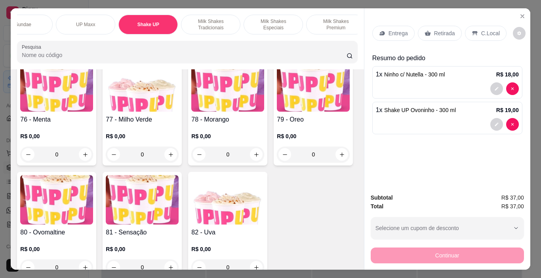
scroll to position [0, 123]
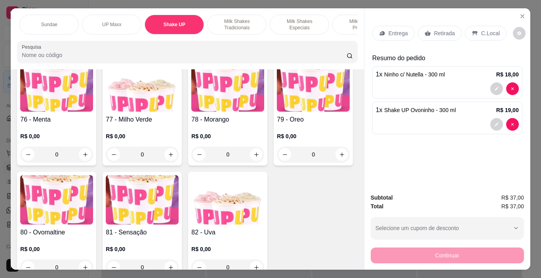
click at [52, 28] on div "Sundae" at bounding box center [48, 25] width 59 height 20
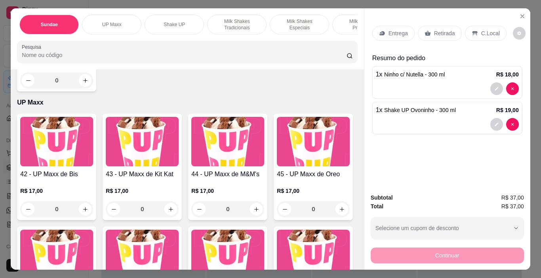
scroll to position [1392, 0]
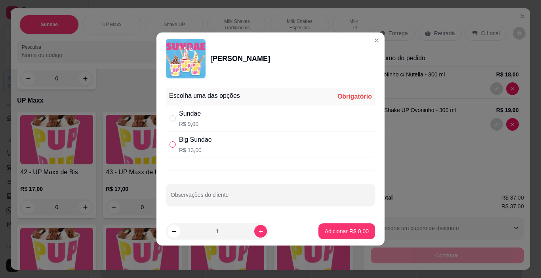
click at [175, 144] on input "" at bounding box center [172, 144] width 6 height 6
radio input "true"
click at [345, 229] on p "Adicionar R$ 13,00" at bounding box center [344, 231] width 47 height 8
type input "1"
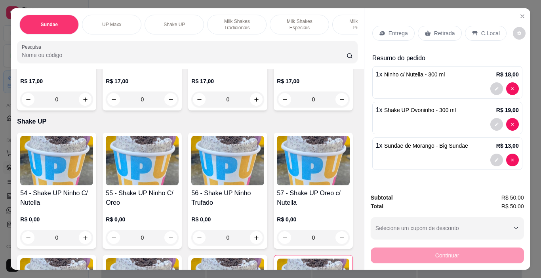
scroll to position [1749, 0]
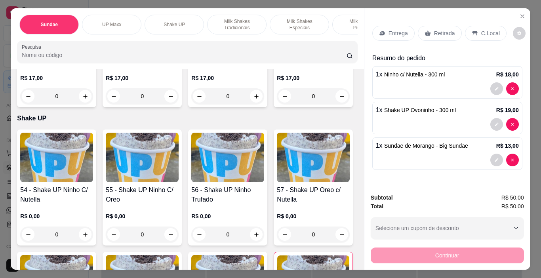
click at [481, 29] on p "C.Local" at bounding box center [490, 33] width 19 height 8
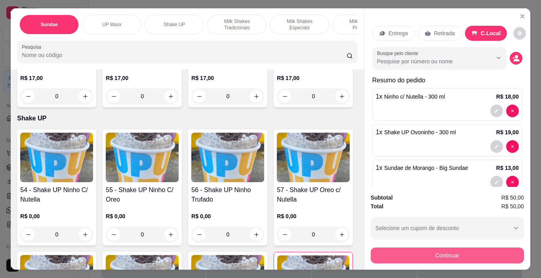
click at [486, 253] on button "Continuar" at bounding box center [446, 255] width 153 height 16
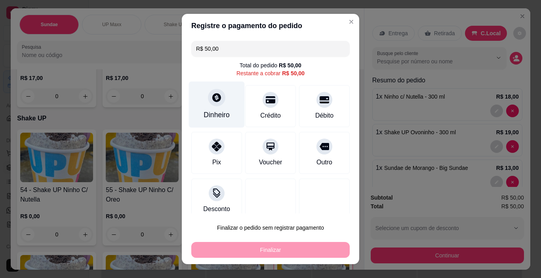
click at [219, 100] on div at bounding box center [216, 97] width 17 height 17
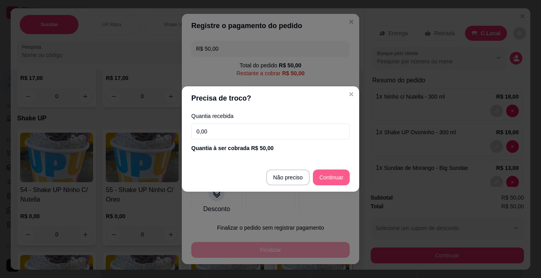
type input "R$ 0,00"
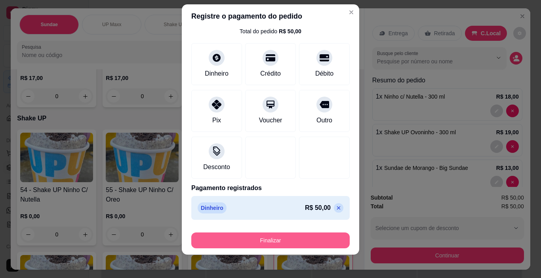
scroll to position [11, 0]
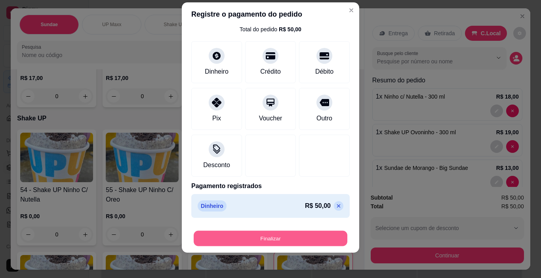
click at [309, 242] on button "Finalizar" at bounding box center [271, 238] width 154 height 15
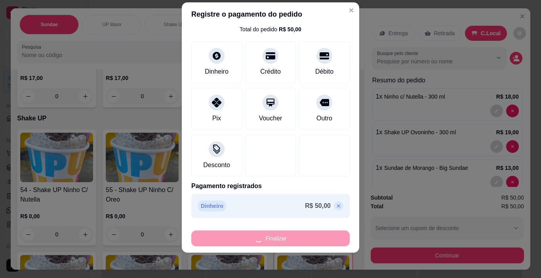
type input "0"
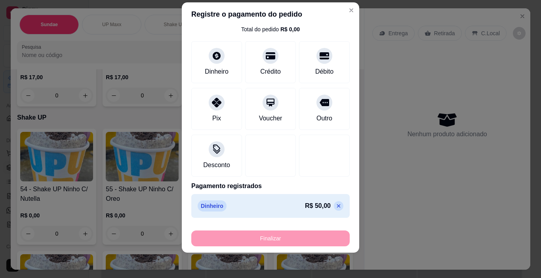
type input "-R$ 50,00"
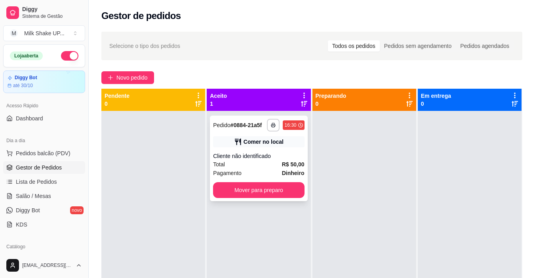
click at [285, 196] on button "Mover para preparo" at bounding box center [258, 190] width 91 height 16
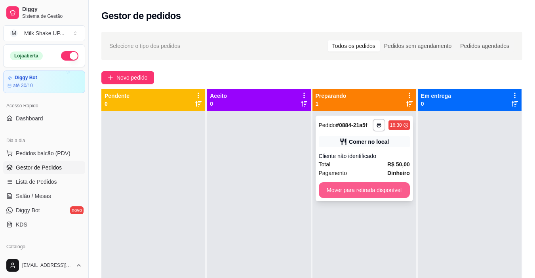
click at [346, 193] on button "Mover para retirada disponível" at bounding box center [364, 190] width 91 height 16
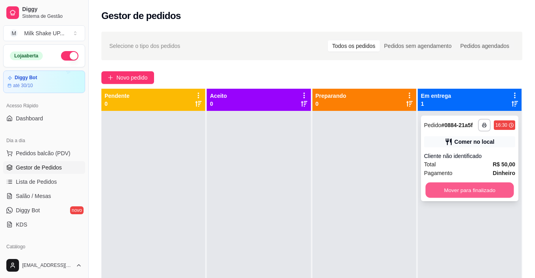
click at [474, 188] on button "Mover para finalizado" at bounding box center [469, 189] width 88 height 15
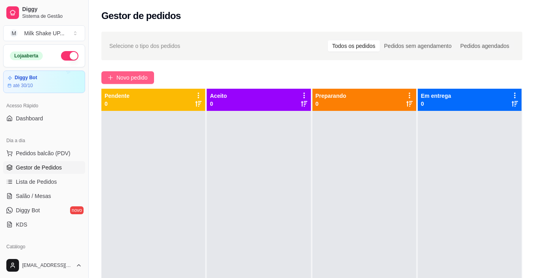
click at [141, 76] on span "Novo pedido" at bounding box center [131, 77] width 31 height 9
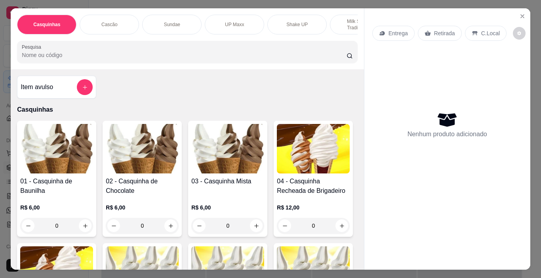
click at [346, 24] on p "Milk Shakes Tradicionais" at bounding box center [359, 24] width 46 height 13
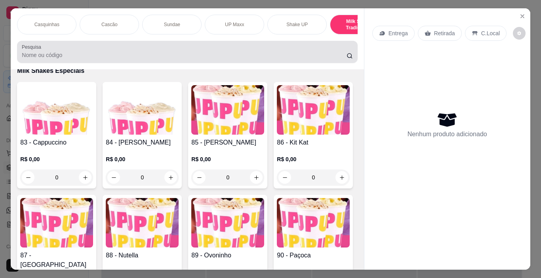
scroll to position [20, 0]
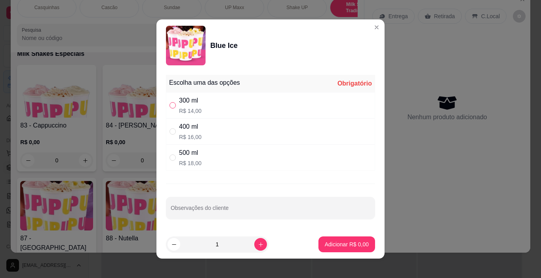
click at [171, 106] on input "" at bounding box center [172, 105] width 6 height 6
radio input "true"
click at [324, 241] on p "Adicionar R$ 14,00" at bounding box center [345, 244] width 46 height 8
type input "1"
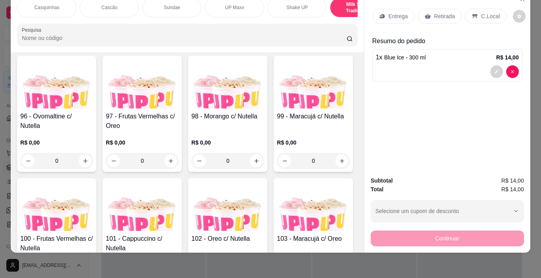
scroll to position [3273, 0]
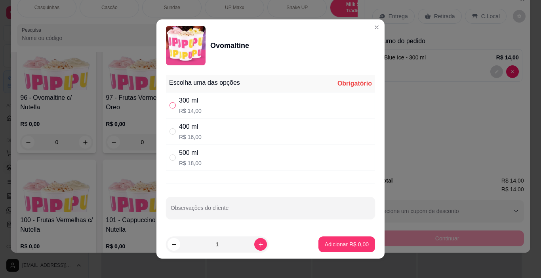
click at [169, 106] on input "" at bounding box center [172, 105] width 6 height 6
radio input "true"
click at [332, 245] on p "Adicionar R$ 14,00" at bounding box center [344, 244] width 47 height 8
type input "1"
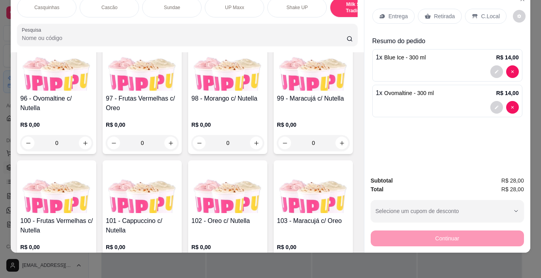
click at [489, 13] on p "C.Local" at bounding box center [490, 16] width 19 height 8
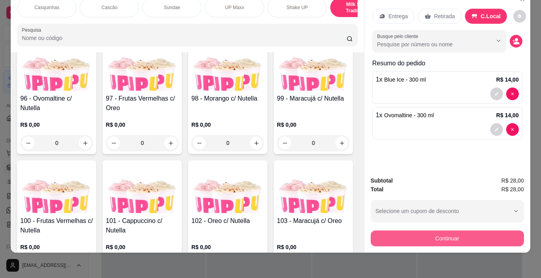
click at [493, 232] on button "Continuar" at bounding box center [446, 238] width 153 height 16
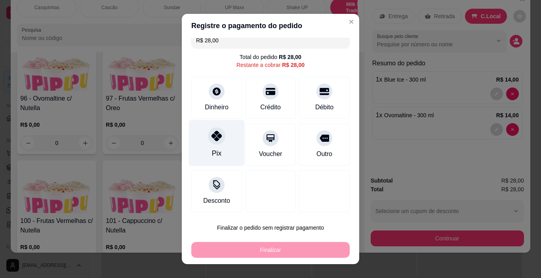
scroll to position [10, 0]
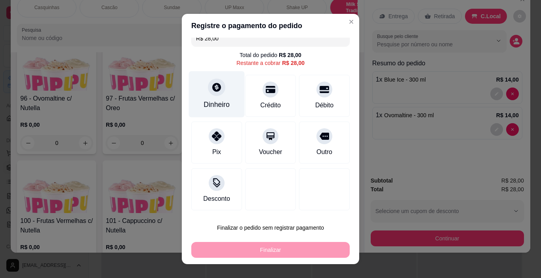
click at [212, 98] on div "Dinheiro" at bounding box center [217, 94] width 56 height 46
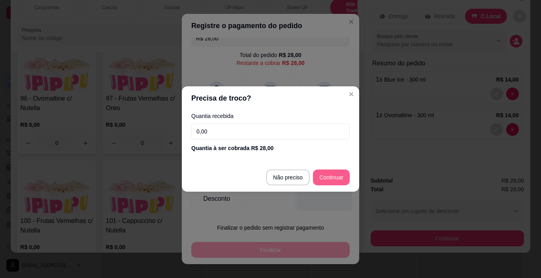
type input "R$ 0,00"
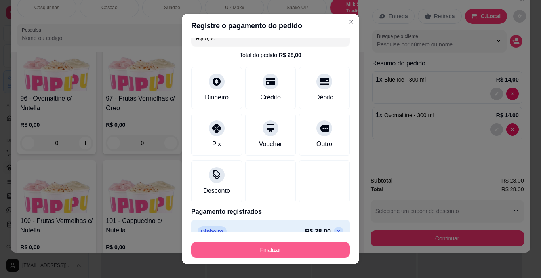
click at [287, 251] on button "Finalizar" at bounding box center [270, 250] width 158 height 16
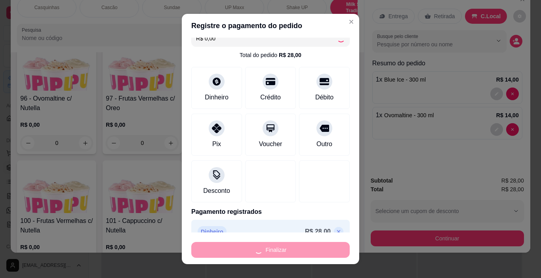
type input "0"
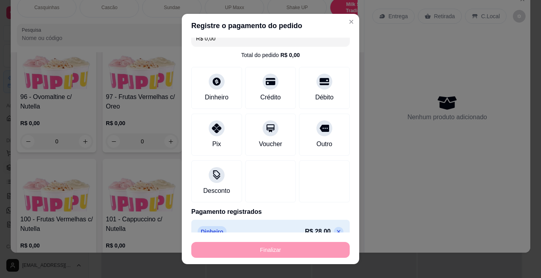
type input "-R$ 28,00"
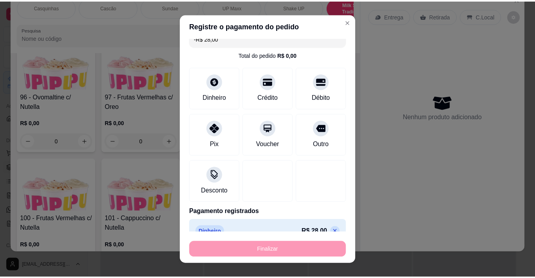
scroll to position [3272, 0]
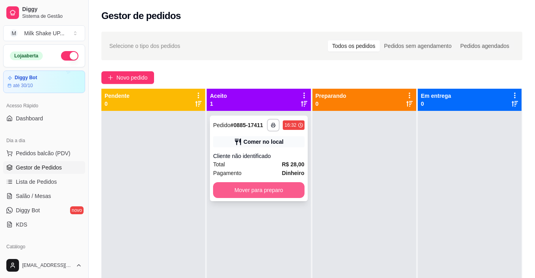
click at [285, 193] on button "Mover para preparo" at bounding box center [258, 190] width 91 height 16
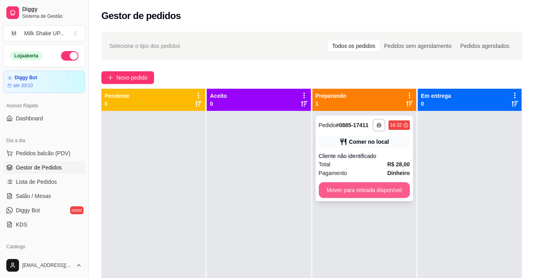
click at [373, 193] on button "Mover para retirada disponível" at bounding box center [364, 190] width 91 height 16
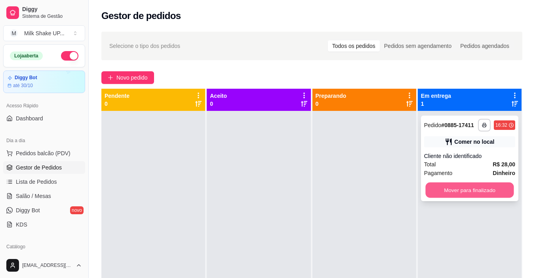
click at [490, 186] on button "Mover para finalizado" at bounding box center [469, 189] width 88 height 15
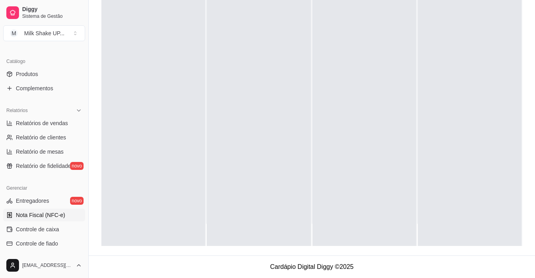
scroll to position [173, 0]
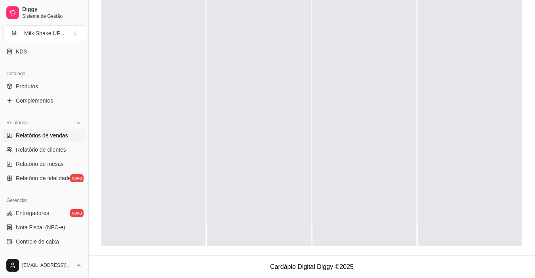
click at [61, 133] on span "Relatórios de vendas" at bounding box center [42, 135] width 52 height 8
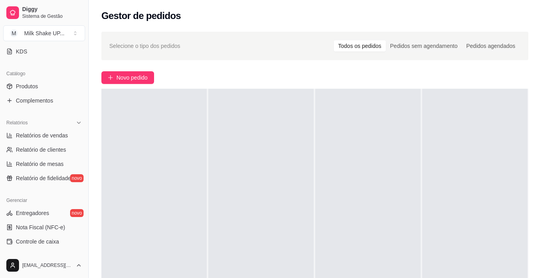
select select "ALL"
select select "0"
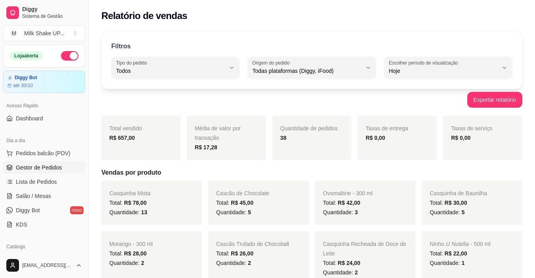
click at [47, 171] on span "Gestor de Pedidos" at bounding box center [39, 167] width 46 height 8
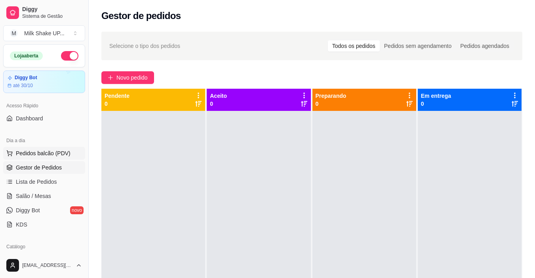
click at [55, 153] on span "Pedidos balcão (PDV)" at bounding box center [43, 153] width 55 height 8
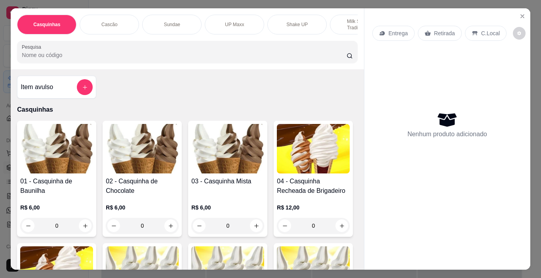
click at [528, 11] on div "Casquinhas Cascão Sundae UP Maxx Shake UP Milk Shakes Tradicionais Milk Shakes …" at bounding box center [270, 139] width 541 height 278
click at [521, 14] on icon "Close" at bounding box center [522, 16] width 6 height 6
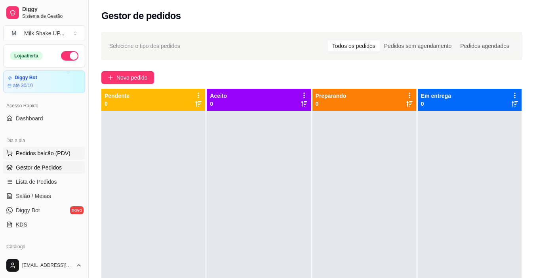
click at [51, 153] on span "Pedidos balcão (PDV)" at bounding box center [43, 153] width 55 height 8
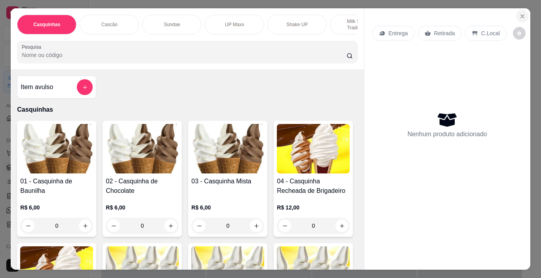
click at [521, 17] on button "Close" at bounding box center [522, 16] width 13 height 13
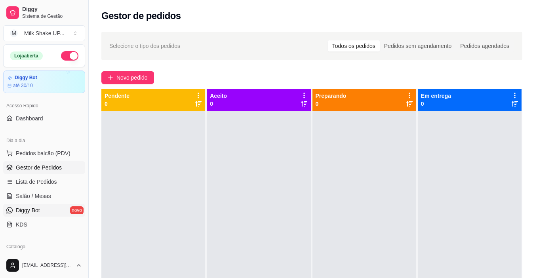
scroll to position [119, 0]
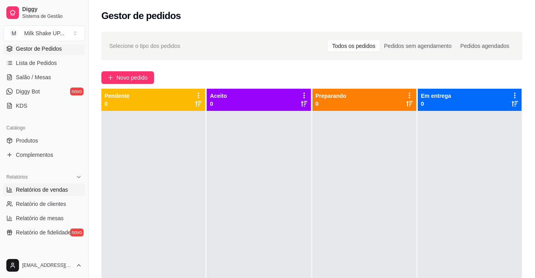
click at [55, 193] on span "Relatórios de vendas" at bounding box center [42, 190] width 52 height 8
select select "ALL"
select select "0"
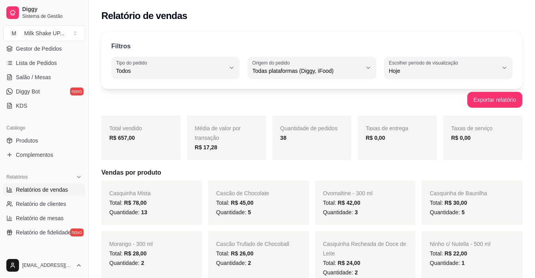
click at [53, 191] on span "Relatórios de vendas" at bounding box center [42, 190] width 52 height 8
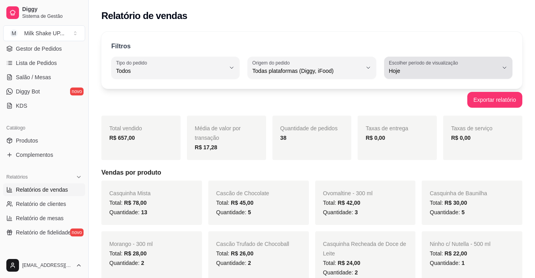
click at [461, 70] on span "Hoje" at bounding box center [443, 71] width 109 height 8
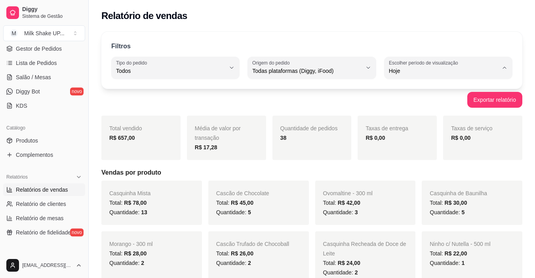
click at [414, 167] on span "Customizado" at bounding box center [443, 167] width 103 height 8
type input "-1"
select select "-1"
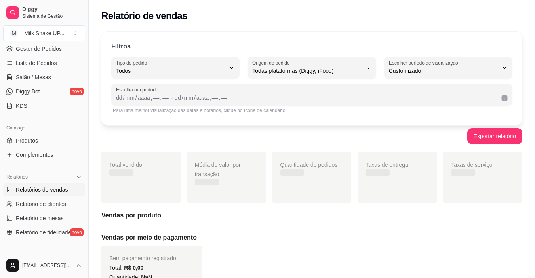
scroll to position [8, 0]
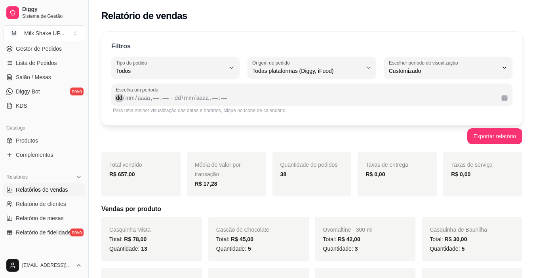
click at [137, 97] on div "/" at bounding box center [136, 98] width 3 height 8
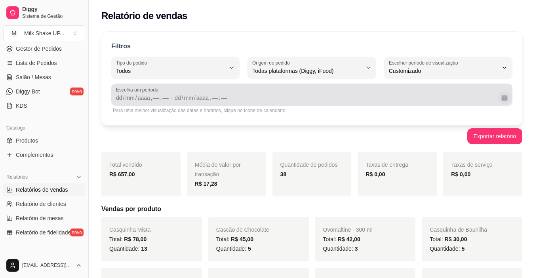
click at [506, 97] on button "Calendário" at bounding box center [504, 97] width 13 height 13
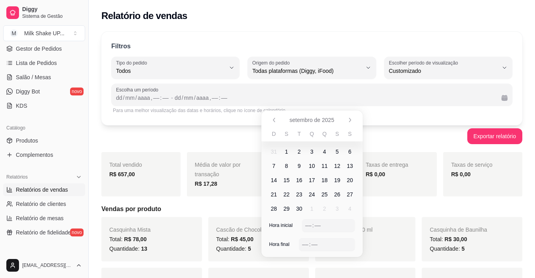
click at [349, 165] on span "13" at bounding box center [350, 166] width 6 height 8
click at [353, 163] on span "13" at bounding box center [350, 166] width 13 height 13
click at [311, 228] on div "––" at bounding box center [308, 225] width 8 height 8
click at [350, 165] on span "13" at bounding box center [350, 166] width 6 height 8
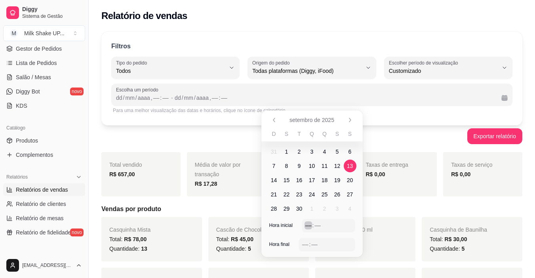
drag, startPoint x: 300, startPoint y: 227, endPoint x: 298, endPoint y: 223, distance: 4.5
click at [300, 227] on div "Hora inicial –– : ––" at bounding box center [311, 228] width 101 height 19
click at [298, 209] on span "30" at bounding box center [299, 209] width 6 height 8
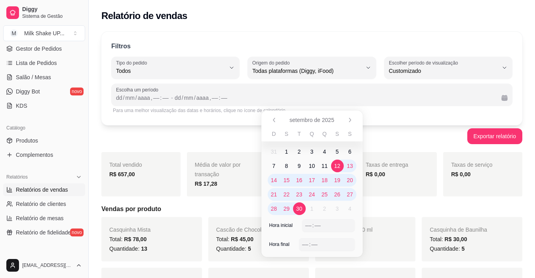
click at [344, 162] on td "13" at bounding box center [350, 166] width 13 height 14
click at [353, 165] on span "13" at bounding box center [350, 166] width 13 height 13
click at [302, 209] on span "30" at bounding box center [299, 209] width 6 height 8
click at [313, 229] on div ":" at bounding box center [312, 225] width 3 height 8
click at [278, 242] on div "Hora final –– : ––" at bounding box center [311, 247] width 101 height 19
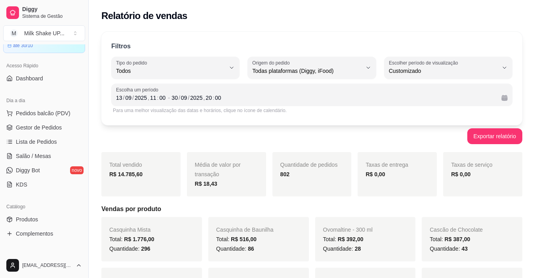
scroll to position [40, 0]
drag, startPoint x: 517, startPoint y: 38, endPoint x: 511, endPoint y: 38, distance: 6.7
click at [517, 38] on div "Filtros ALL Tipo do pedido Todos Entrega Retirada Mesa Consumo local Tipo do pe…" at bounding box center [311, 78] width 421 height 93
click at [38, 114] on span "Pedidos balcão (PDV)" at bounding box center [43, 114] width 55 height 8
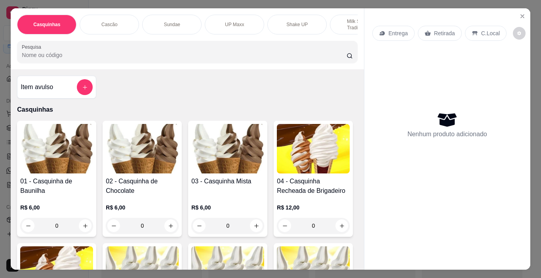
click at [524, 12] on section "Casquinhas Cascão Sundae UP Maxx Shake UP Milk Shakes Tradicionais Milk Shakes …" at bounding box center [270, 138] width 519 height 261
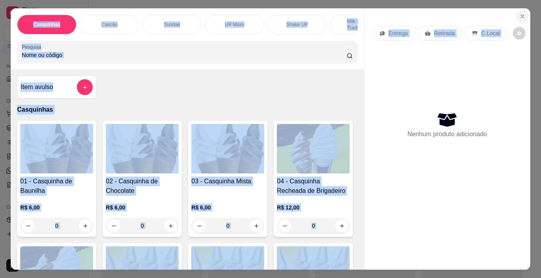
click at [523, 12] on button "Close" at bounding box center [522, 16] width 13 height 13
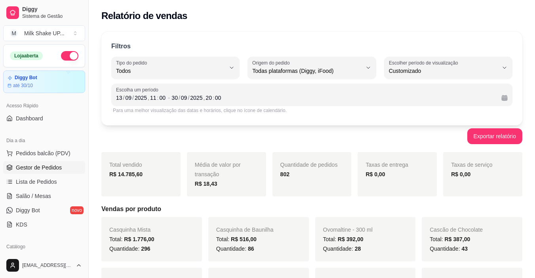
click at [59, 166] on span "Gestor de Pedidos" at bounding box center [39, 167] width 46 height 8
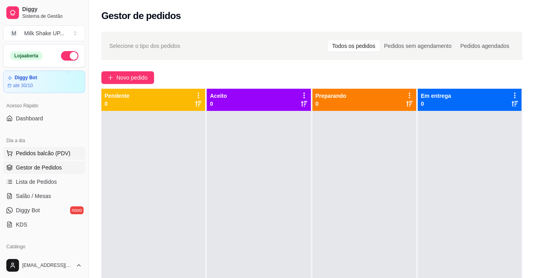
click at [53, 156] on span "Pedidos balcão (PDV)" at bounding box center [43, 153] width 55 height 8
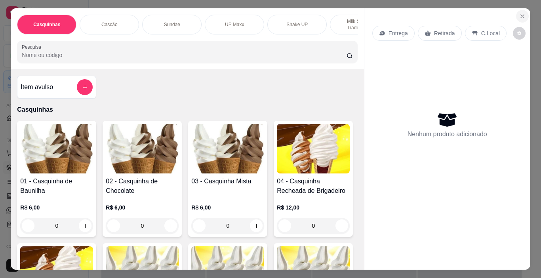
click at [519, 13] on icon "Close" at bounding box center [522, 16] width 6 height 6
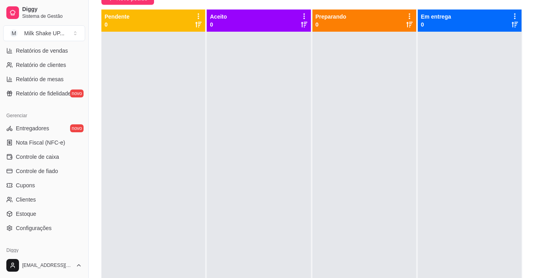
scroll to position [213, 0]
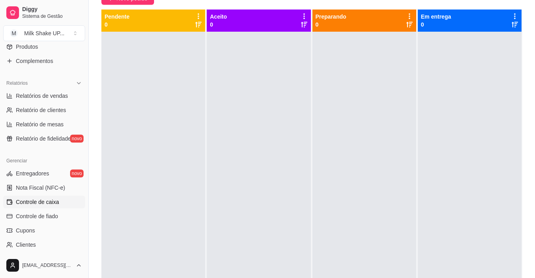
click at [53, 205] on span "Controle de caixa" at bounding box center [37, 202] width 43 height 8
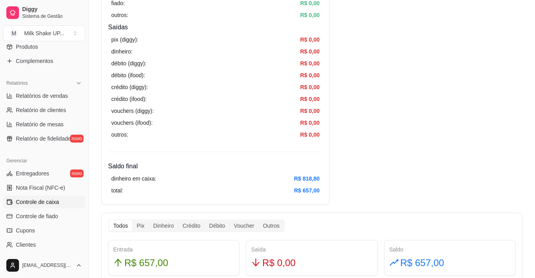
scroll to position [317, 0]
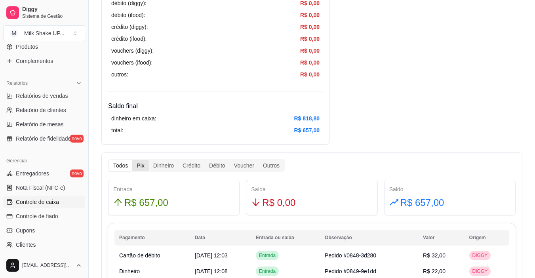
click at [144, 164] on div "Pix" at bounding box center [140, 165] width 16 height 11
click at [132, 160] on input "Pix" at bounding box center [132, 160] width 0 height 0
click at [195, 158] on div "Todos Pix Dinheiro Crédito Débito Voucher Outros Entrada R$ 150,00 Saída R$ 0,0…" at bounding box center [311, 253] width 421 height 203
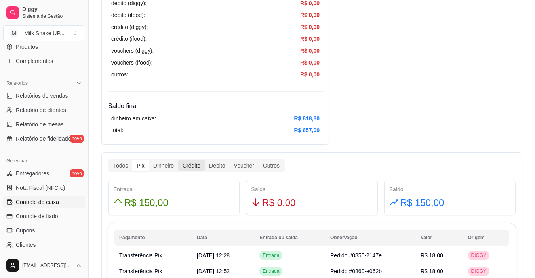
click at [193, 165] on div "Crédito" at bounding box center [191, 165] width 27 height 11
click at [178, 160] on input "Crédito" at bounding box center [178, 160] width 0 height 0
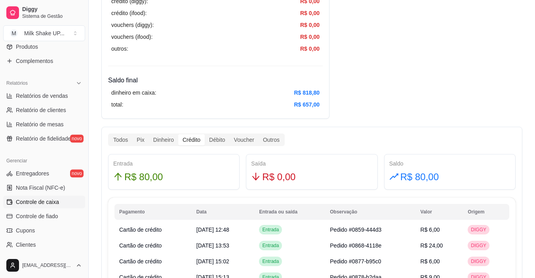
scroll to position [356, 0]
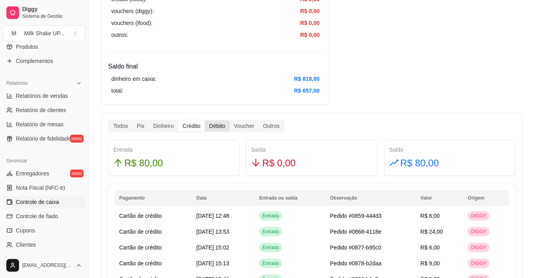
click at [221, 126] on div "Débito" at bounding box center [217, 125] width 25 height 11
click at [205, 120] on input "Débito" at bounding box center [205, 120] width 0 height 0
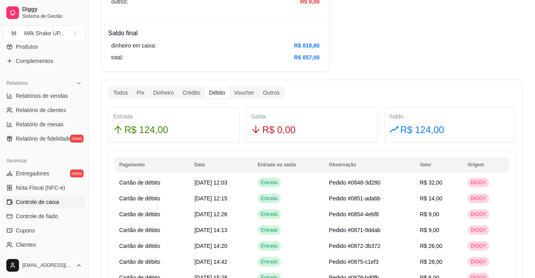
scroll to position [396, 0]
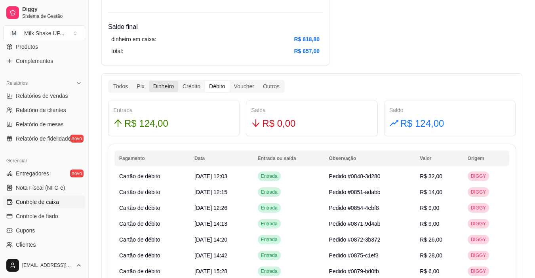
click at [161, 91] on div "Dinheiro" at bounding box center [163, 86] width 29 height 11
click at [149, 81] on input "Dinheiro" at bounding box center [149, 81] width 0 height 0
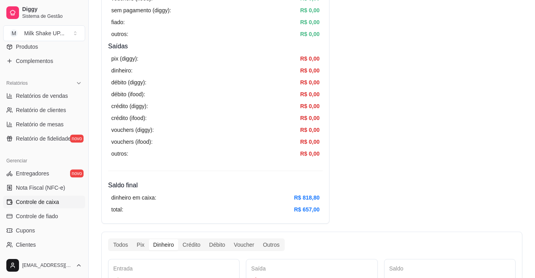
scroll to position [277, 0]
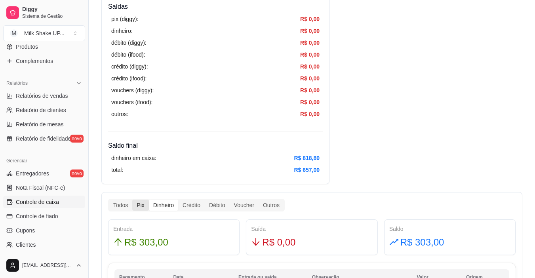
click at [144, 209] on div "Pix" at bounding box center [140, 204] width 16 height 11
click at [132, 199] on input "Pix" at bounding box center [132, 199] width 0 height 0
click at [119, 204] on div "Todos" at bounding box center [120, 204] width 23 height 11
click at [109, 199] on input "Todos" at bounding box center [109, 199] width 0 height 0
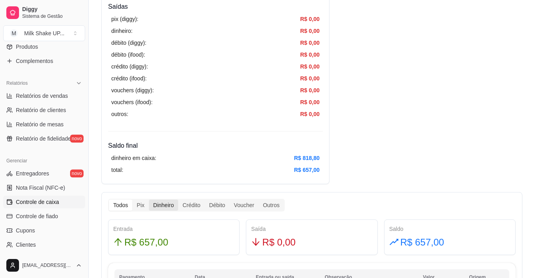
click at [169, 203] on div "Dinheiro" at bounding box center [163, 204] width 29 height 11
click at [149, 199] on input "Dinheiro" at bounding box center [149, 199] width 0 height 0
click at [193, 203] on div "Crédito" at bounding box center [191, 204] width 27 height 11
click at [178, 199] on input "Crédito" at bounding box center [178, 199] width 0 height 0
click at [213, 204] on div "Débito" at bounding box center [217, 204] width 25 height 11
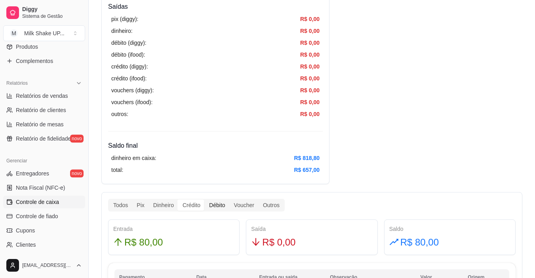
click at [205, 199] on input "Débito" at bounding box center [205, 199] width 0 height 0
click at [234, 205] on div "Voucher" at bounding box center [244, 204] width 29 height 11
click at [230, 199] on input "Voucher" at bounding box center [230, 199] width 0 height 0
click at [277, 205] on div "Outros" at bounding box center [270, 204] width 25 height 11
click at [258, 199] on input "Outros" at bounding box center [258, 199] width 0 height 0
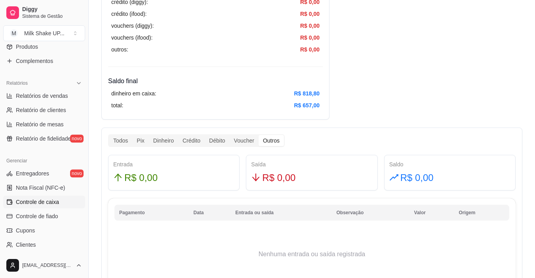
scroll to position [317, 0]
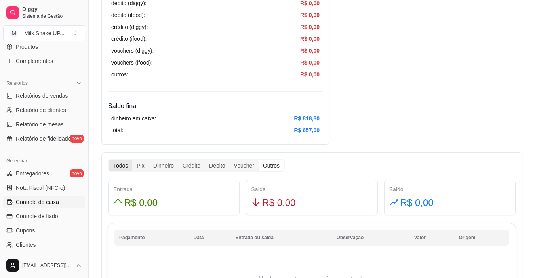
click at [129, 163] on div "Todos" at bounding box center [120, 165] width 23 height 11
click at [109, 160] on input "Todos" at bounding box center [109, 160] width 0 height 0
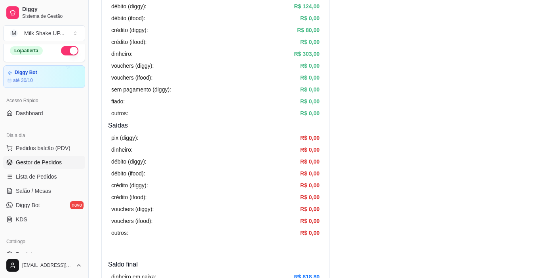
scroll to position [0, 0]
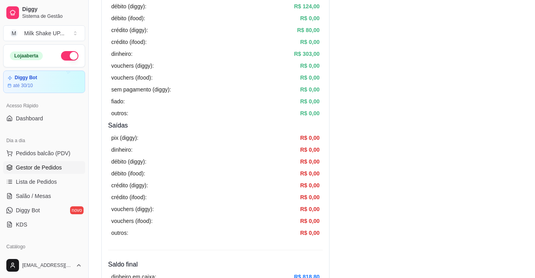
click at [55, 165] on span "Gestor de Pedidos" at bounding box center [39, 167] width 46 height 8
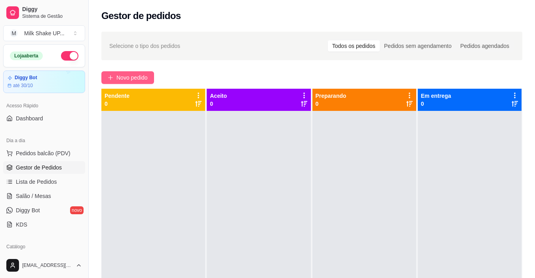
click at [139, 79] on span "Novo pedido" at bounding box center [131, 77] width 31 height 9
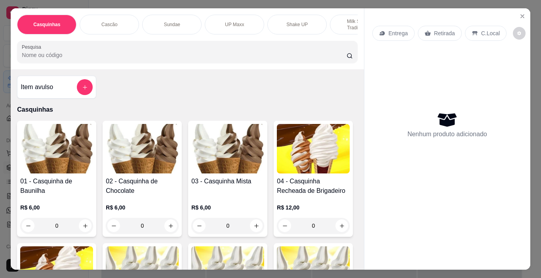
click at [69, 149] on img at bounding box center [56, 148] width 73 height 49
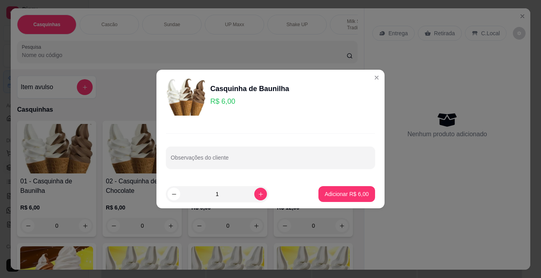
click at [343, 202] on footer "1 Adicionar R$ 6,00" at bounding box center [270, 194] width 228 height 28
click at [349, 197] on p "Adicionar R$ 6,00" at bounding box center [346, 194] width 43 height 8
type input "1"
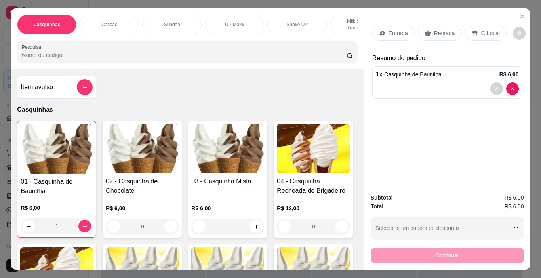
click at [488, 30] on p "C.Local" at bounding box center [490, 33] width 19 height 8
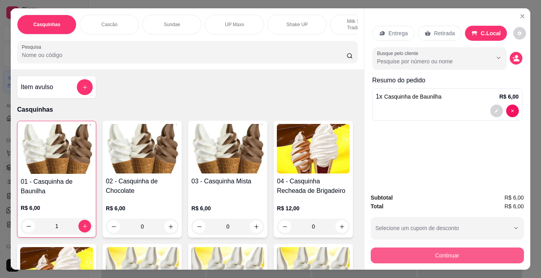
click at [492, 250] on button "Continuar" at bounding box center [446, 255] width 153 height 16
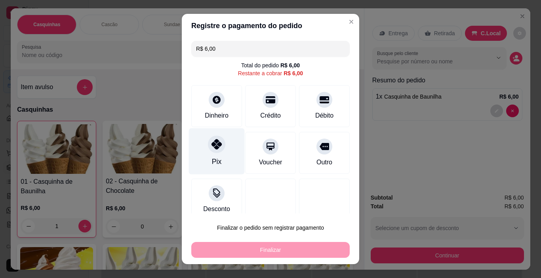
click at [201, 158] on div "Pix" at bounding box center [217, 151] width 56 height 46
type input "R$ 0,00"
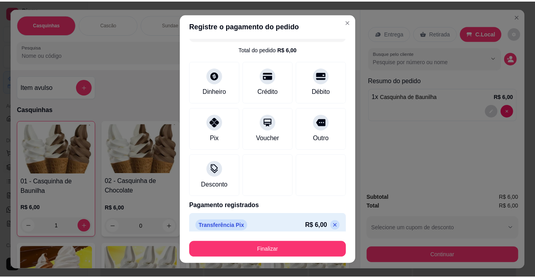
scroll to position [25, 0]
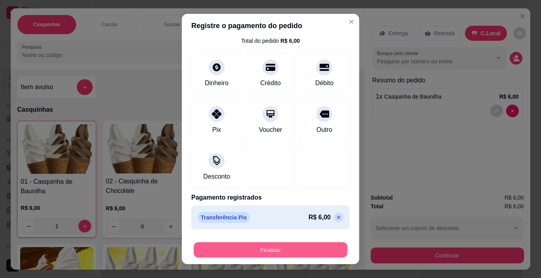
click at [294, 246] on button "Finalizar" at bounding box center [271, 249] width 154 height 15
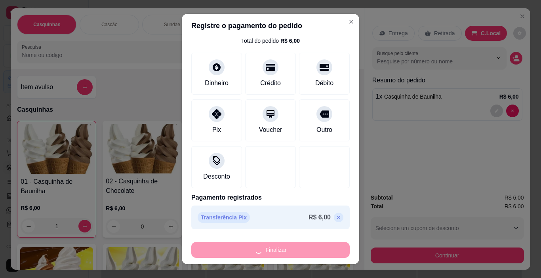
type input "0"
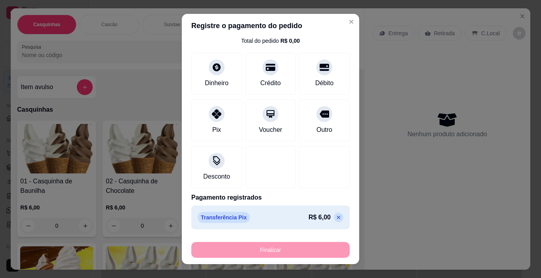
type input "-R$ 6,00"
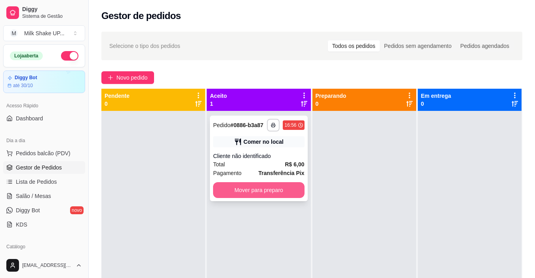
click at [284, 186] on button "Mover para preparo" at bounding box center [258, 190] width 91 height 16
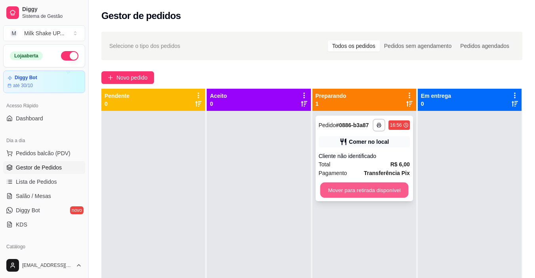
click at [359, 189] on button "Mover para retirada disponível" at bounding box center [364, 189] width 88 height 15
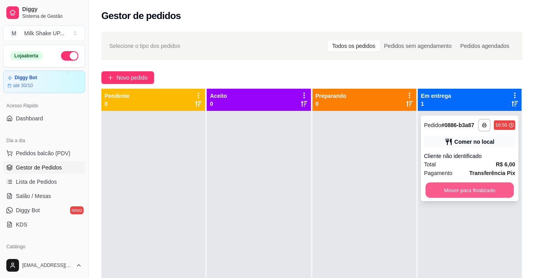
click at [463, 194] on button "Mover para finalizado" at bounding box center [469, 189] width 88 height 15
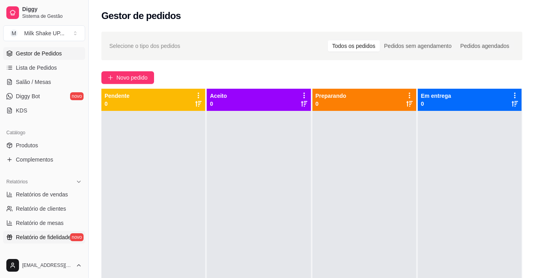
scroll to position [119, 0]
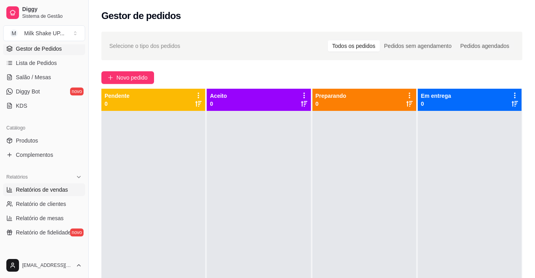
click at [53, 188] on span "Relatórios de vendas" at bounding box center [42, 190] width 52 height 8
select select "ALL"
select select "0"
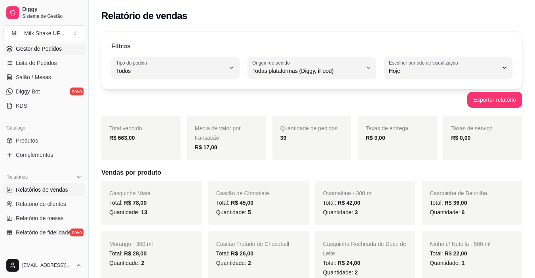
click at [44, 47] on span "Gestor de Pedidos" at bounding box center [39, 49] width 46 height 8
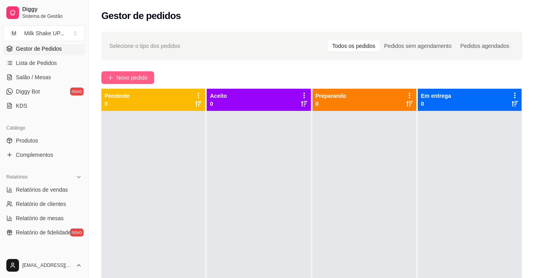
click at [138, 78] on span "Novo pedido" at bounding box center [131, 77] width 31 height 9
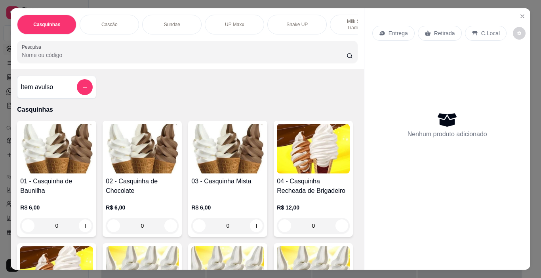
click at [245, 22] on div "UP Maxx" at bounding box center [234, 25] width 59 height 20
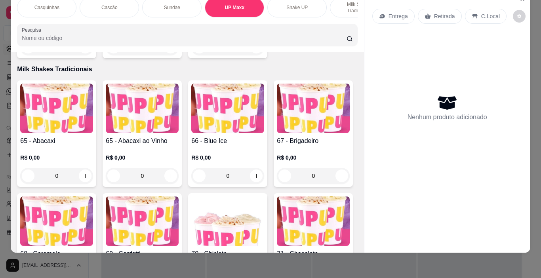
scroll to position [2123, 0]
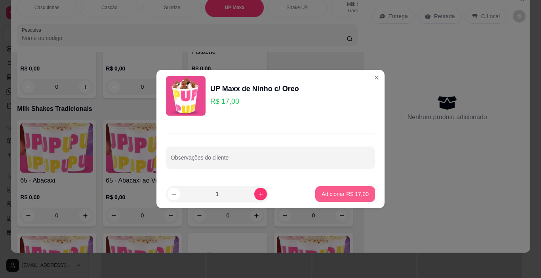
click at [348, 195] on p "Adicionar R$ 17,00" at bounding box center [344, 194] width 47 height 8
type input "1"
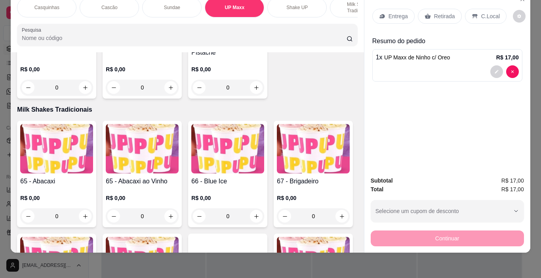
click at [481, 12] on p "C.Local" at bounding box center [490, 16] width 19 height 8
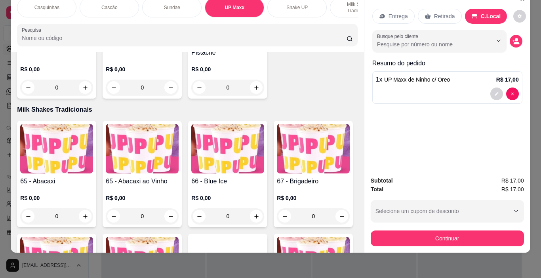
click at [429, 228] on div "Continuar" at bounding box center [446, 237] width 153 height 18
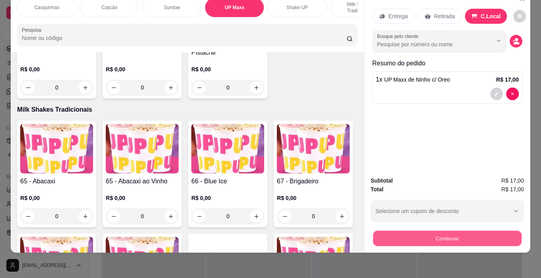
click at [419, 231] on button "Continuar" at bounding box center [446, 238] width 148 height 15
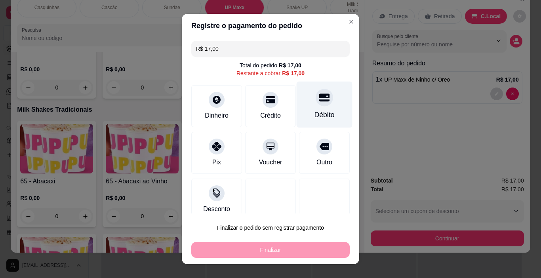
click at [315, 105] on div at bounding box center [323, 97] width 17 height 17
type input "R$ 0,00"
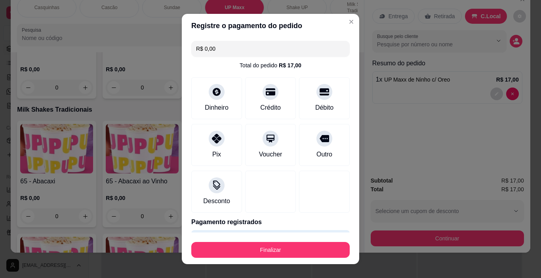
click at [303, 247] on button "Finalizar" at bounding box center [270, 250] width 158 height 16
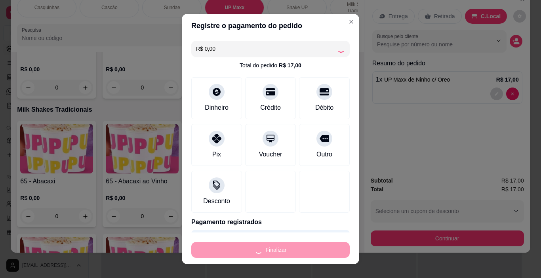
type input "0"
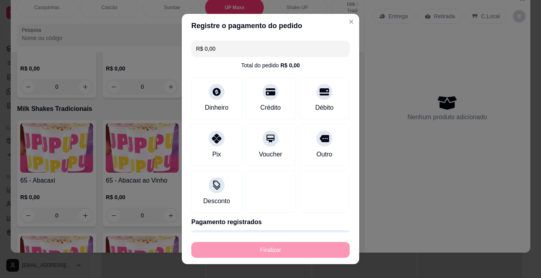
type input "-R$ 17,00"
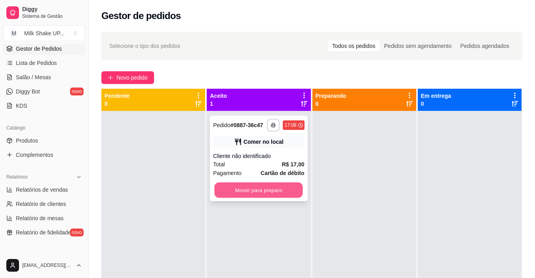
click at [288, 190] on button "Mover para preparo" at bounding box center [259, 189] width 88 height 15
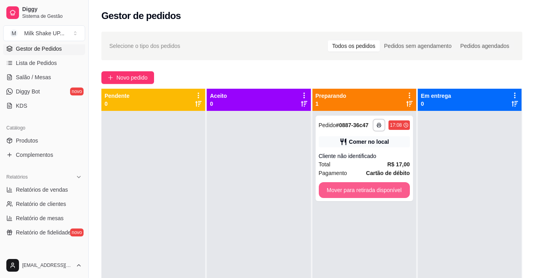
click at [370, 193] on button "Mover para retirada disponível" at bounding box center [364, 190] width 91 height 16
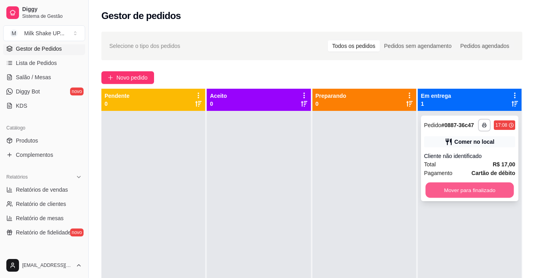
click at [452, 188] on button "Mover para finalizado" at bounding box center [469, 189] width 88 height 15
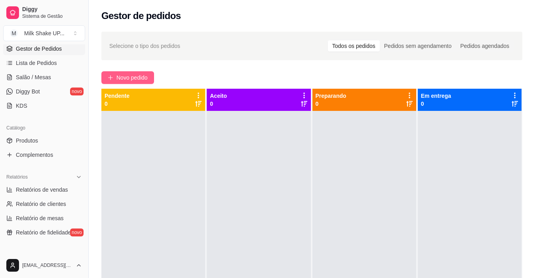
click at [122, 72] on button "Novo pedido" at bounding box center [127, 77] width 53 height 13
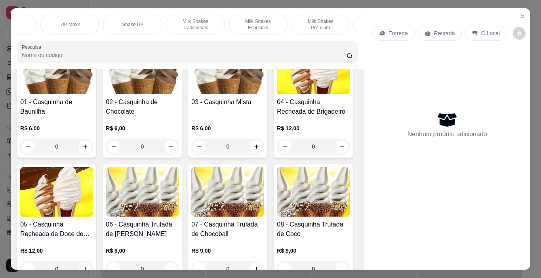
scroll to position [0, 163]
click at [266, 18] on p "Milk Shakes Especiais" at bounding box center [259, 24] width 46 height 13
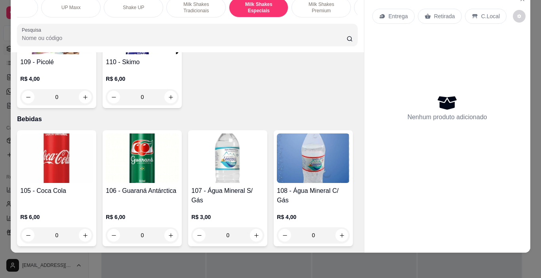
scroll to position [3761, 0]
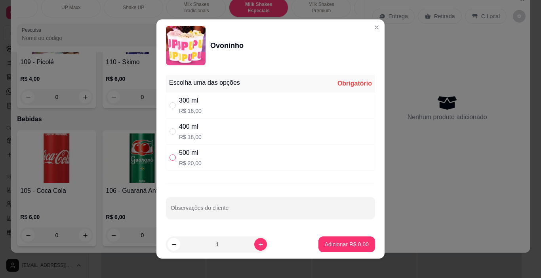
click at [173, 161] on label "" at bounding box center [172, 157] width 6 height 9
click at [173, 161] on input "" at bounding box center [172, 157] width 6 height 6
click at [170, 155] on input "" at bounding box center [172, 157] width 6 height 6
radio input "true"
click at [328, 241] on p "Adicionar R$ 20,00" at bounding box center [344, 244] width 47 height 8
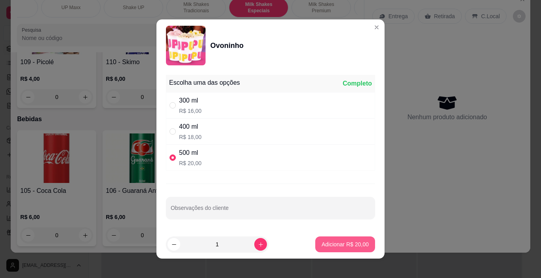
type input "1"
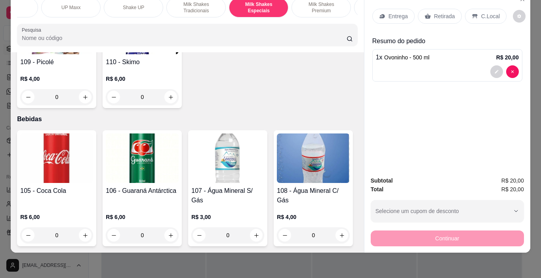
click at [476, 15] on div "C.Local" at bounding box center [486, 16] width 42 height 15
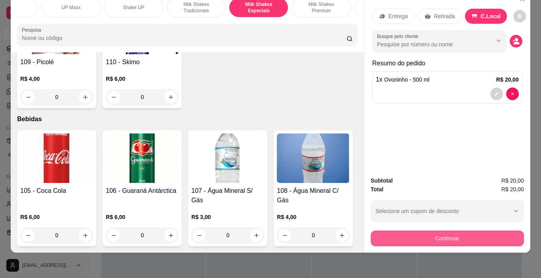
click at [482, 230] on button "Continuar" at bounding box center [446, 238] width 153 height 16
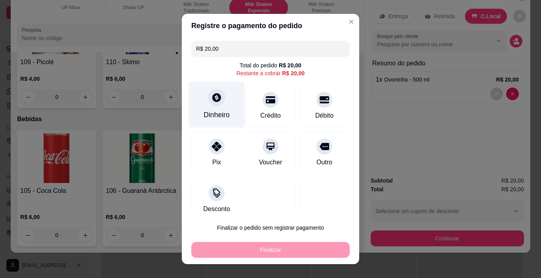
click at [213, 101] on icon at bounding box center [216, 97] width 9 height 9
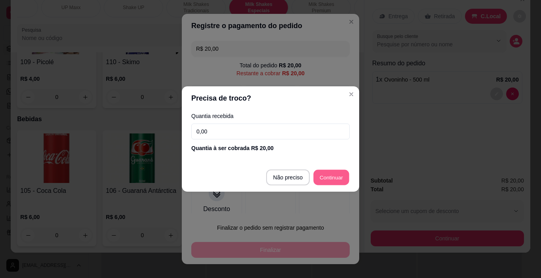
type input "R$ 0,00"
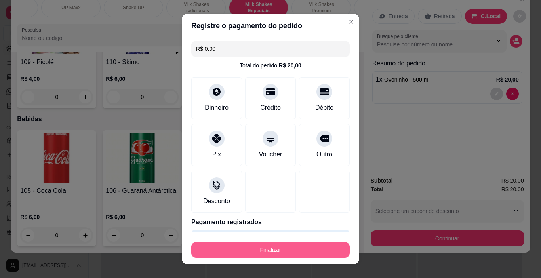
click at [277, 248] on button "Finalizar" at bounding box center [270, 250] width 158 height 16
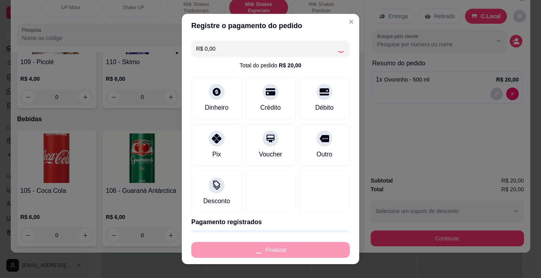
type input "0"
type input "-R$ 20,00"
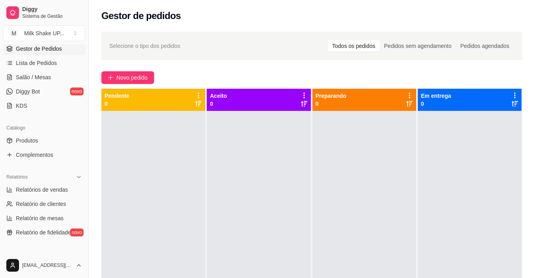
click at [264, 242] on div at bounding box center [259, 250] width 104 height 278
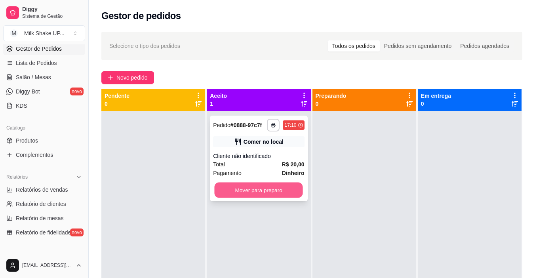
click at [247, 190] on button "Mover para preparo" at bounding box center [259, 189] width 88 height 15
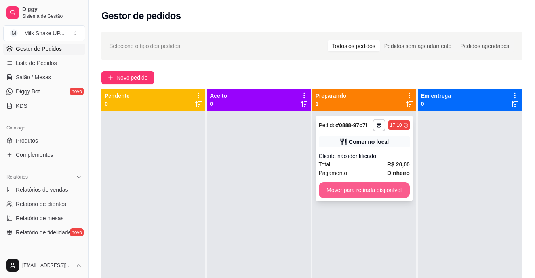
click at [357, 188] on button "Mover para retirada disponível" at bounding box center [364, 190] width 91 height 16
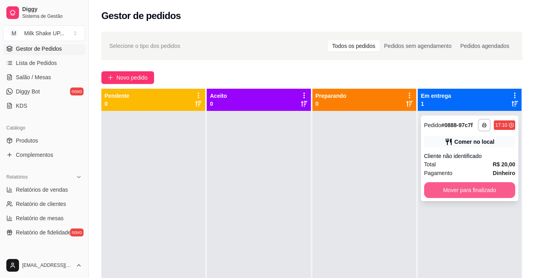
click at [448, 192] on button "Mover para finalizado" at bounding box center [469, 190] width 91 height 16
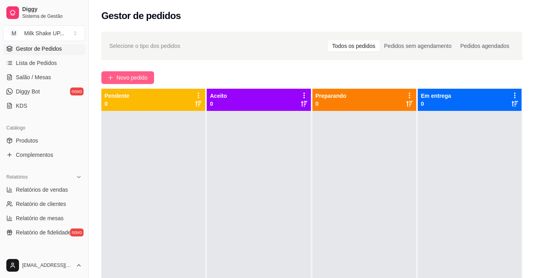
click at [133, 81] on span "Novo pedido" at bounding box center [131, 77] width 31 height 9
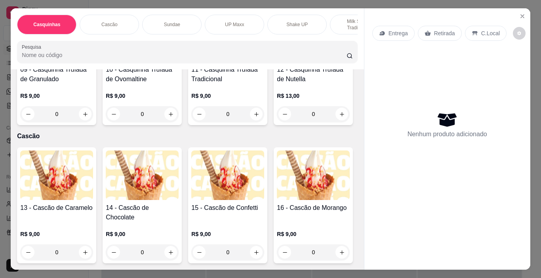
scroll to position [475, 0]
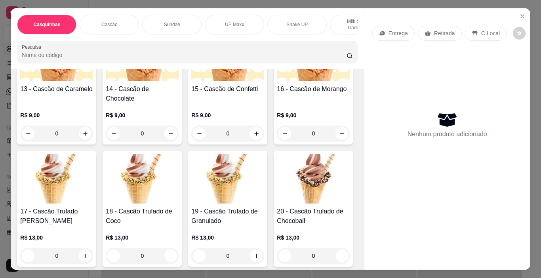
click at [147, 81] on img at bounding box center [142, 56] width 73 height 49
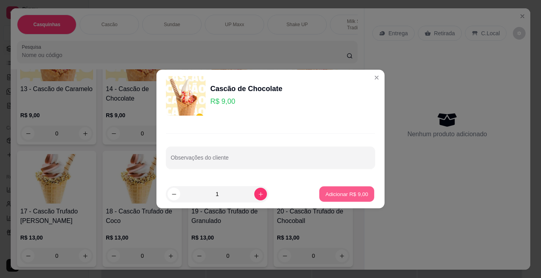
click at [341, 187] on button "Adicionar R$ 9,00" at bounding box center [346, 193] width 55 height 15
type input "1"
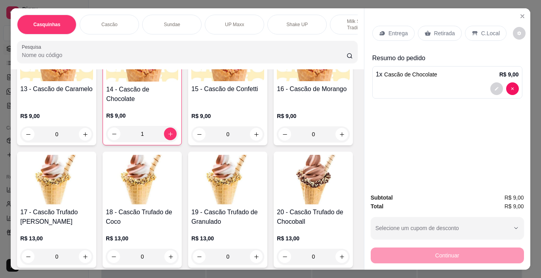
click at [499, 34] on div "Entrega Retirada C.Local" at bounding box center [447, 33] width 150 height 28
click at [487, 31] on p "C.Local" at bounding box center [490, 33] width 19 height 8
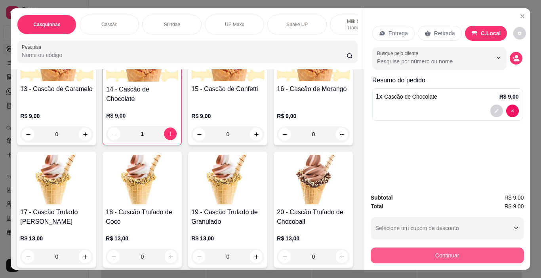
click at [478, 255] on button "Continuar" at bounding box center [446, 255] width 153 height 16
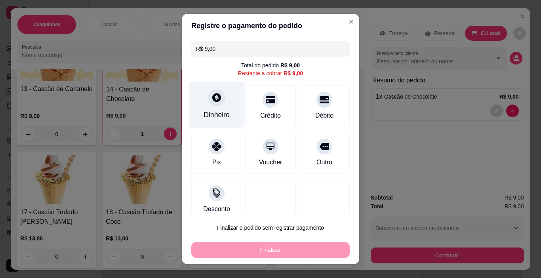
click at [211, 93] on icon at bounding box center [216, 97] width 10 height 10
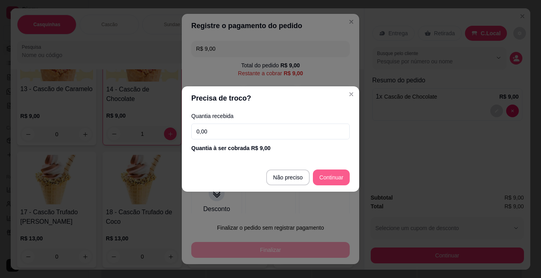
type input "R$ 0,00"
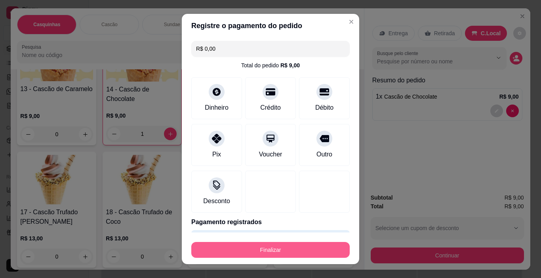
click at [311, 249] on button "Finalizar" at bounding box center [270, 250] width 158 height 16
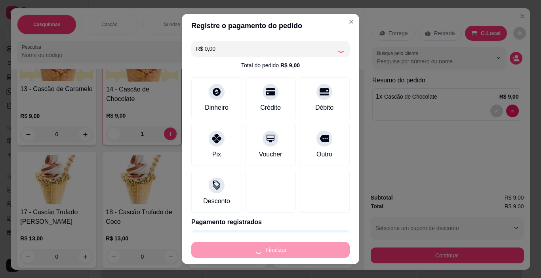
type input "0"
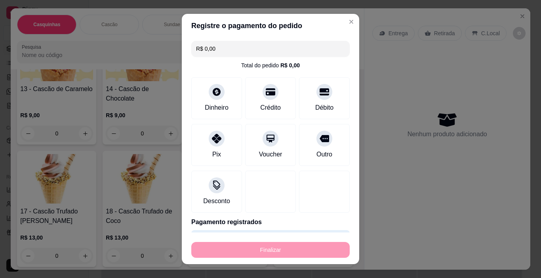
type input "-R$ 9,00"
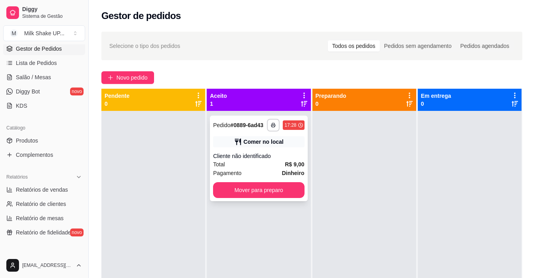
click at [295, 188] on button "Mover para preparo" at bounding box center [258, 190] width 91 height 16
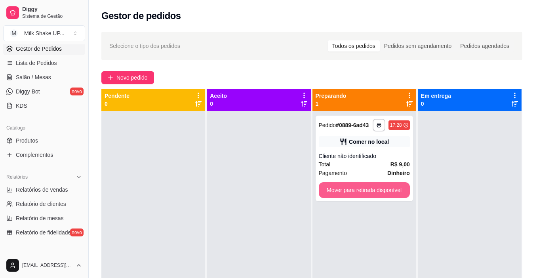
click at [368, 191] on button "Mover para retirada disponível" at bounding box center [364, 190] width 91 height 16
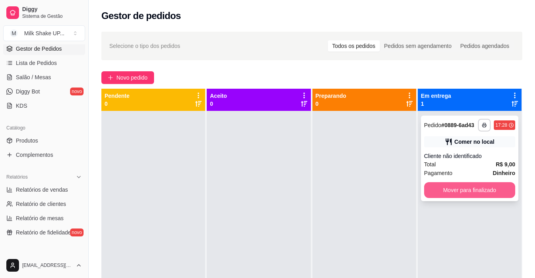
click at [435, 187] on button "Mover para finalizado" at bounding box center [469, 190] width 91 height 16
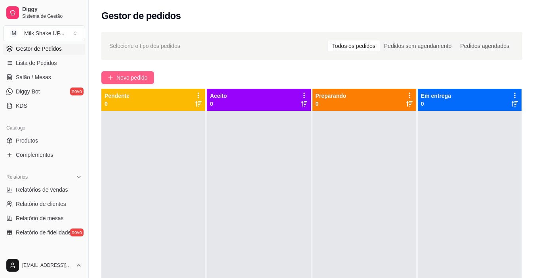
click at [137, 79] on span "Novo pedido" at bounding box center [131, 77] width 31 height 9
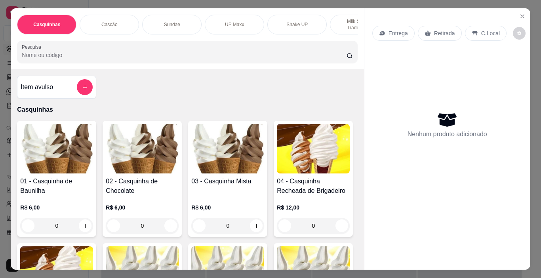
click at [170, 21] on p "Sundae" at bounding box center [172, 24] width 16 height 6
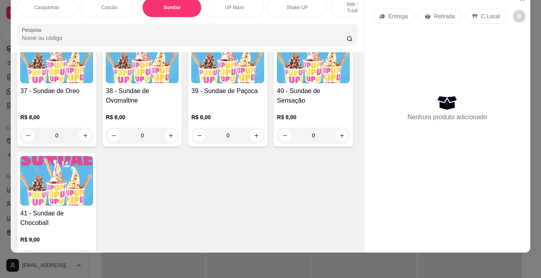
scroll to position [1155, 0]
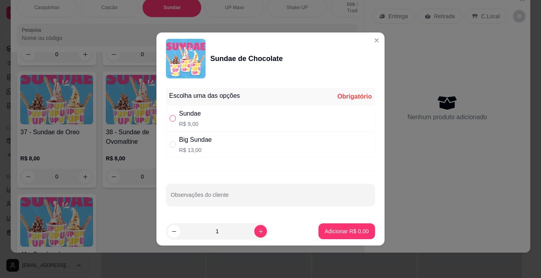
click at [174, 118] on input "" at bounding box center [172, 118] width 6 height 6
radio input "true"
click at [342, 229] on p "Adicionar R$ 9,00" at bounding box center [347, 231] width 44 height 8
type input "1"
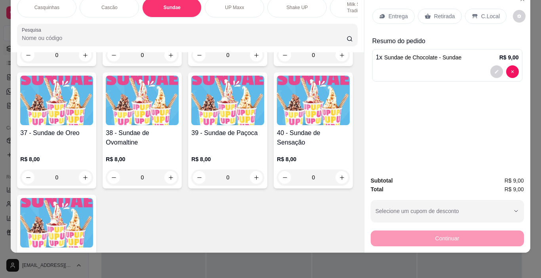
click at [483, 9] on div "C.Local" at bounding box center [486, 16] width 42 height 15
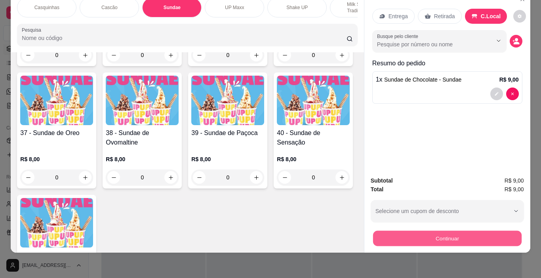
click at [490, 231] on button "Continuar" at bounding box center [446, 238] width 148 height 15
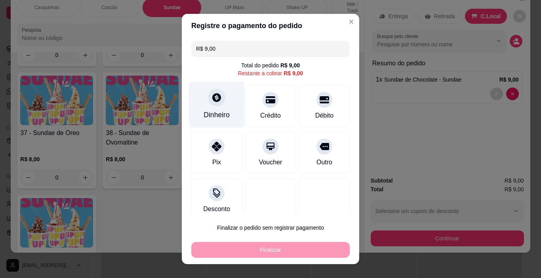
click at [212, 104] on div at bounding box center [216, 97] width 17 height 17
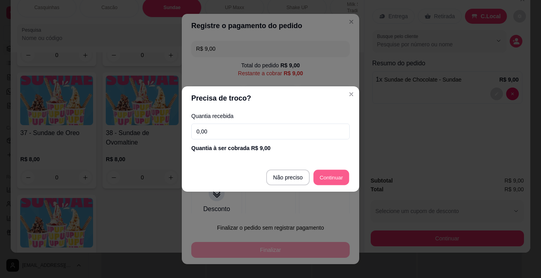
type input "R$ 0,00"
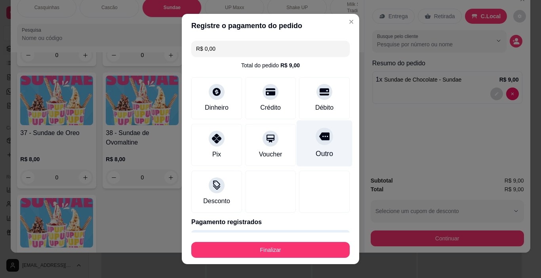
scroll to position [25, 0]
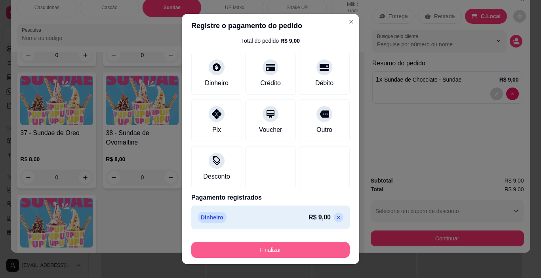
click at [314, 247] on button "Finalizar" at bounding box center [270, 250] width 158 height 16
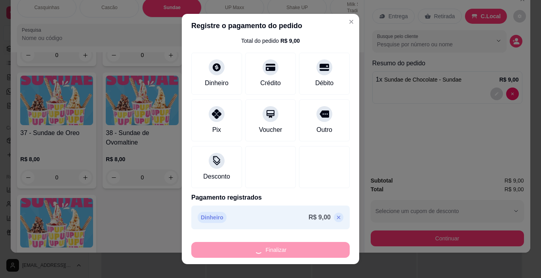
type input "0"
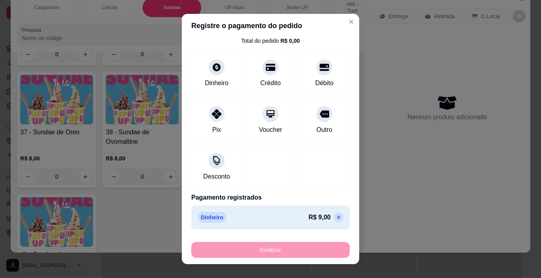
type input "-R$ 9,00"
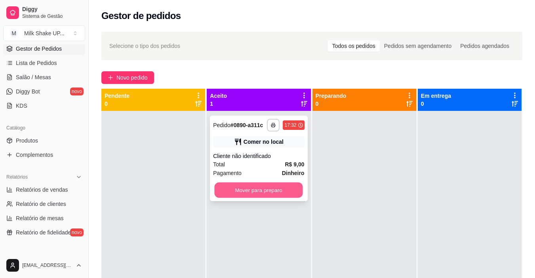
click at [290, 185] on button "Mover para preparo" at bounding box center [259, 189] width 88 height 15
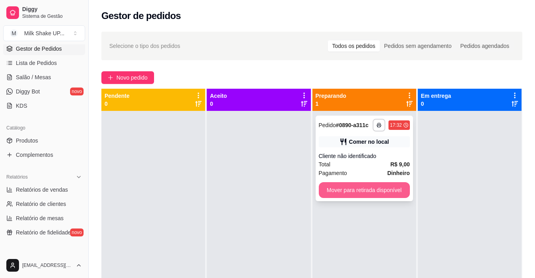
click at [335, 194] on button "Mover para retirada disponível" at bounding box center [364, 190] width 91 height 16
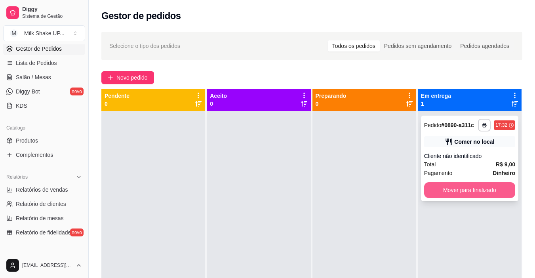
click at [438, 189] on button "Mover para finalizado" at bounding box center [469, 190] width 91 height 16
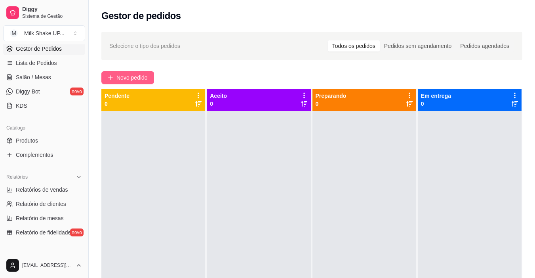
drag, startPoint x: 131, startPoint y: 69, endPoint x: 129, endPoint y: 77, distance: 8.2
click at [131, 69] on div "Selecione o tipo dos pedidos Todos os pedidos Pedidos sem agendamento Pedidos a…" at bounding box center [312, 201] width 446 height 349
click at [128, 82] on button "Novo pedido" at bounding box center [127, 77] width 53 height 13
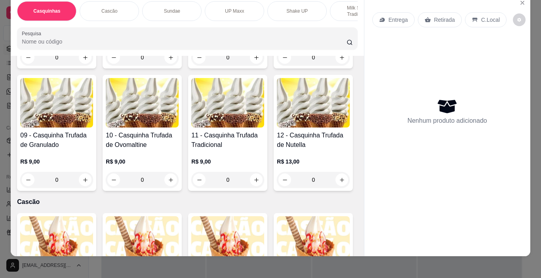
scroll to position [20, 0]
